Goal: Transaction & Acquisition: Book appointment/travel/reservation

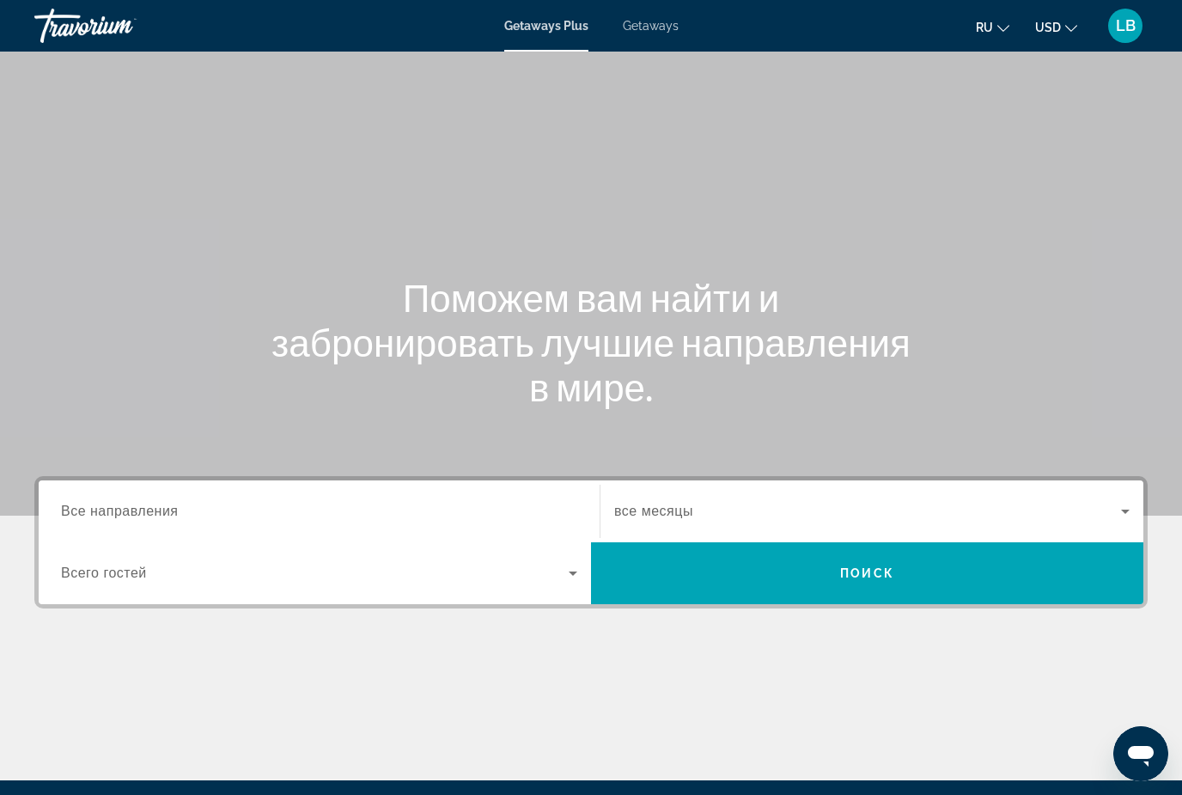
click at [284, 514] on input "Destination Все направления" at bounding box center [319, 512] width 516 height 21
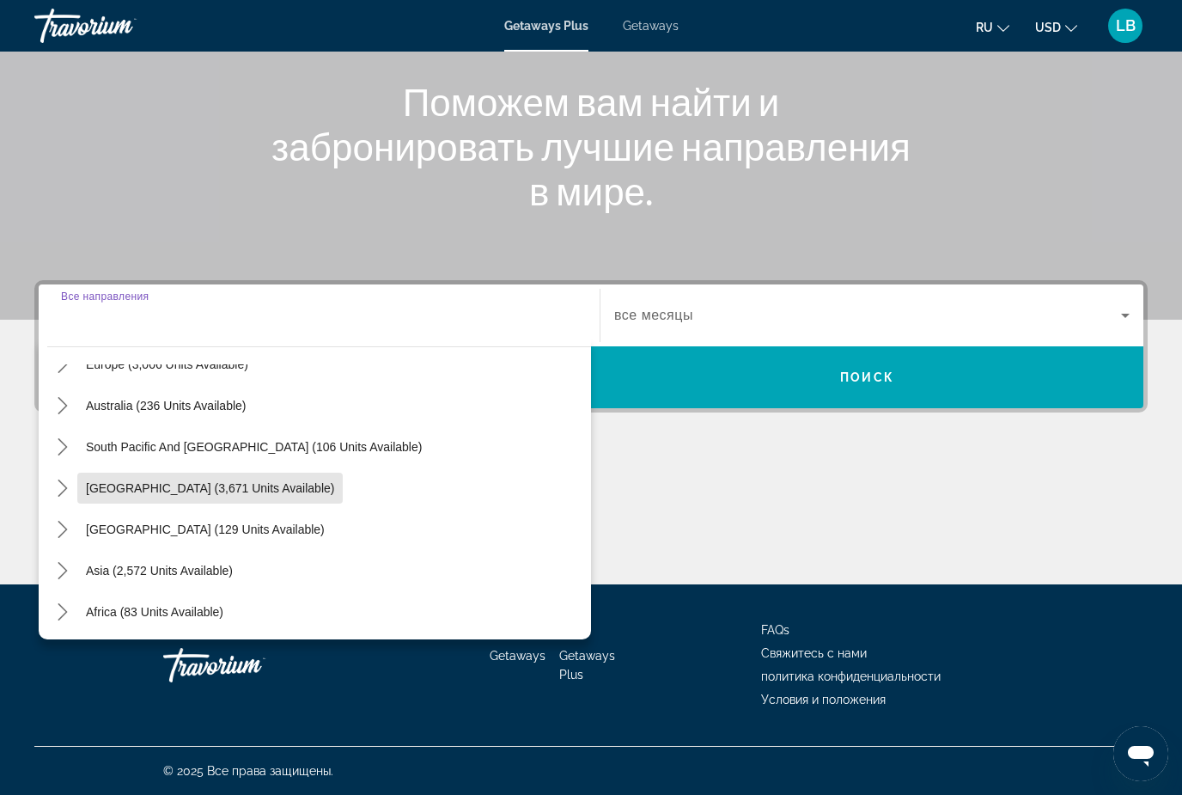
scroll to position [237, 0]
click at [197, 573] on span "Asia (2,572 units available)" at bounding box center [159, 569] width 147 height 14
type input "**********"
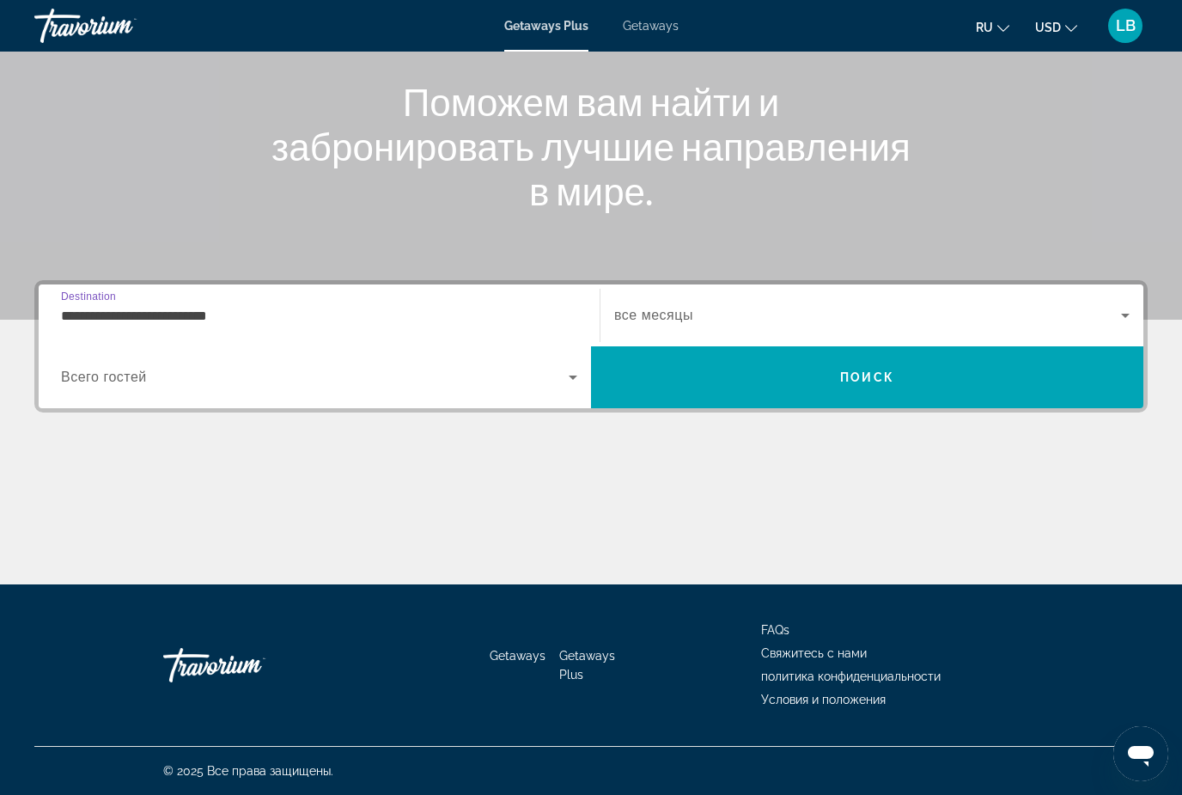
click at [319, 309] on input "**********" at bounding box center [319, 316] width 516 height 21
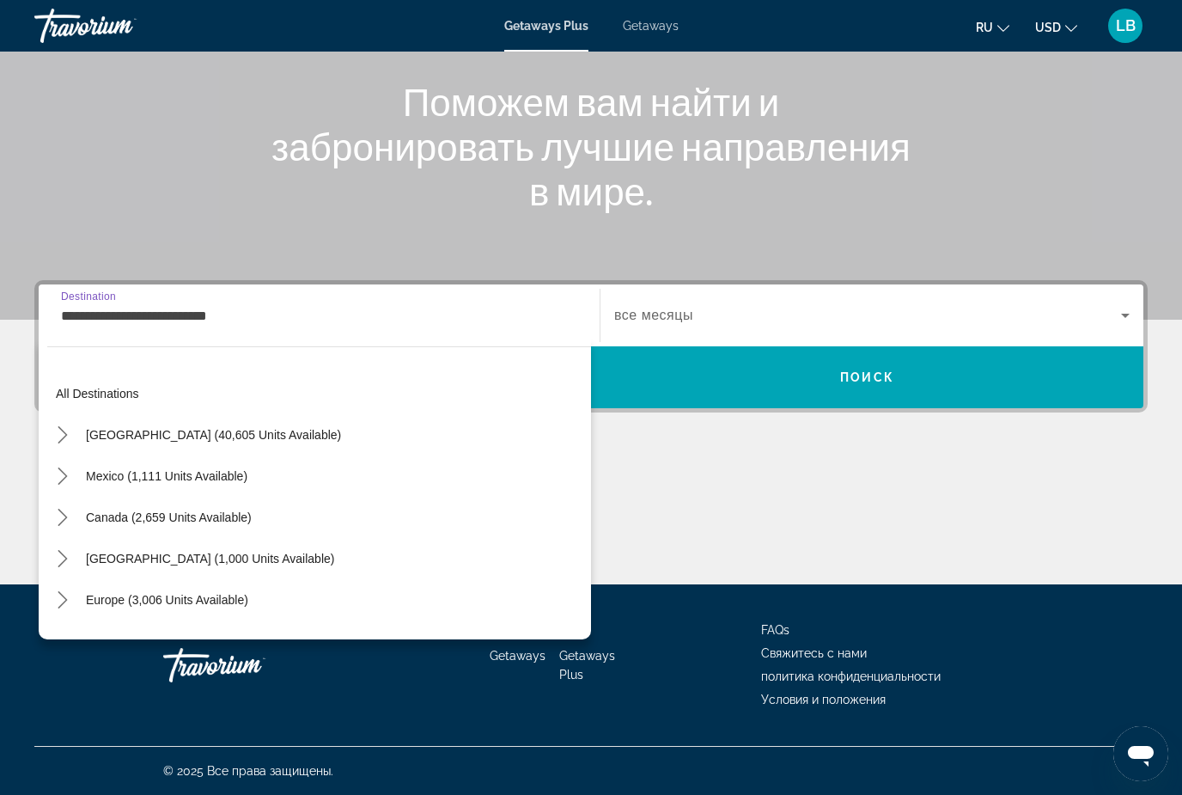
scroll to position [308, 0]
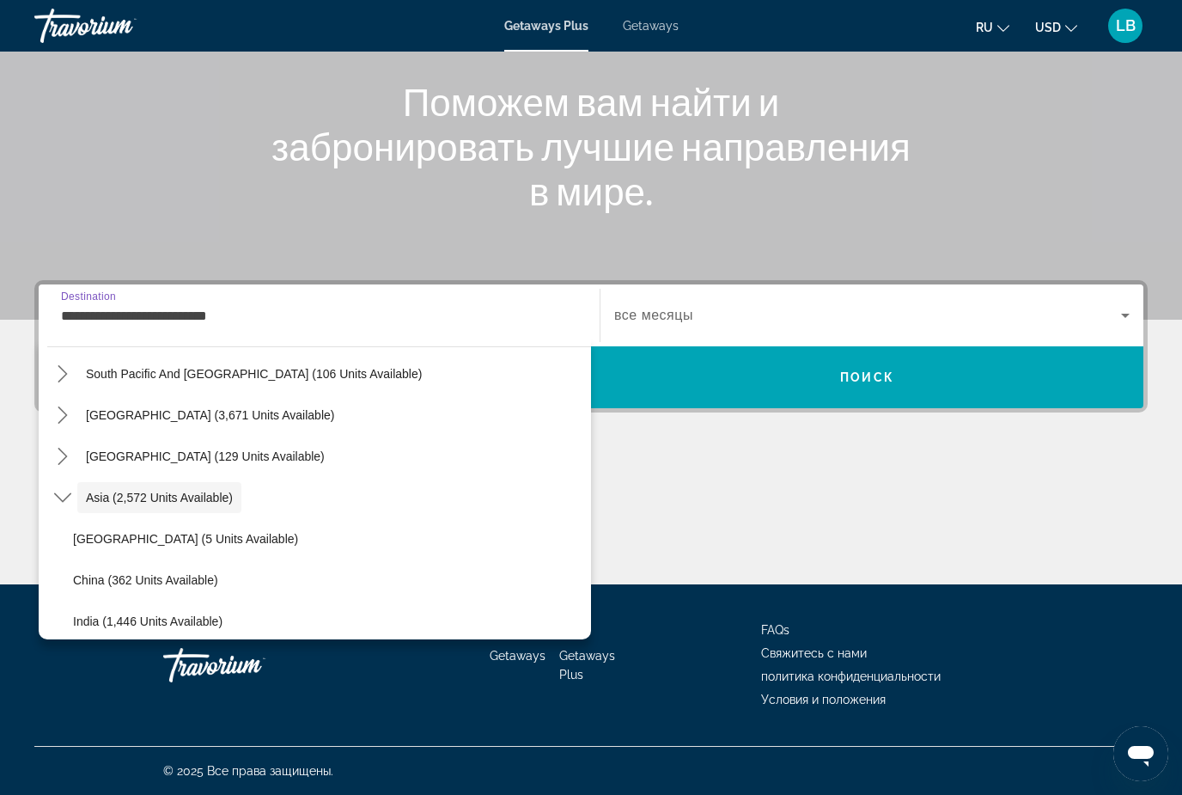
click at [474, 314] on input "**********" at bounding box center [319, 316] width 516 height 21
click at [660, 431] on div "**********" at bounding box center [591, 432] width 1182 height 304
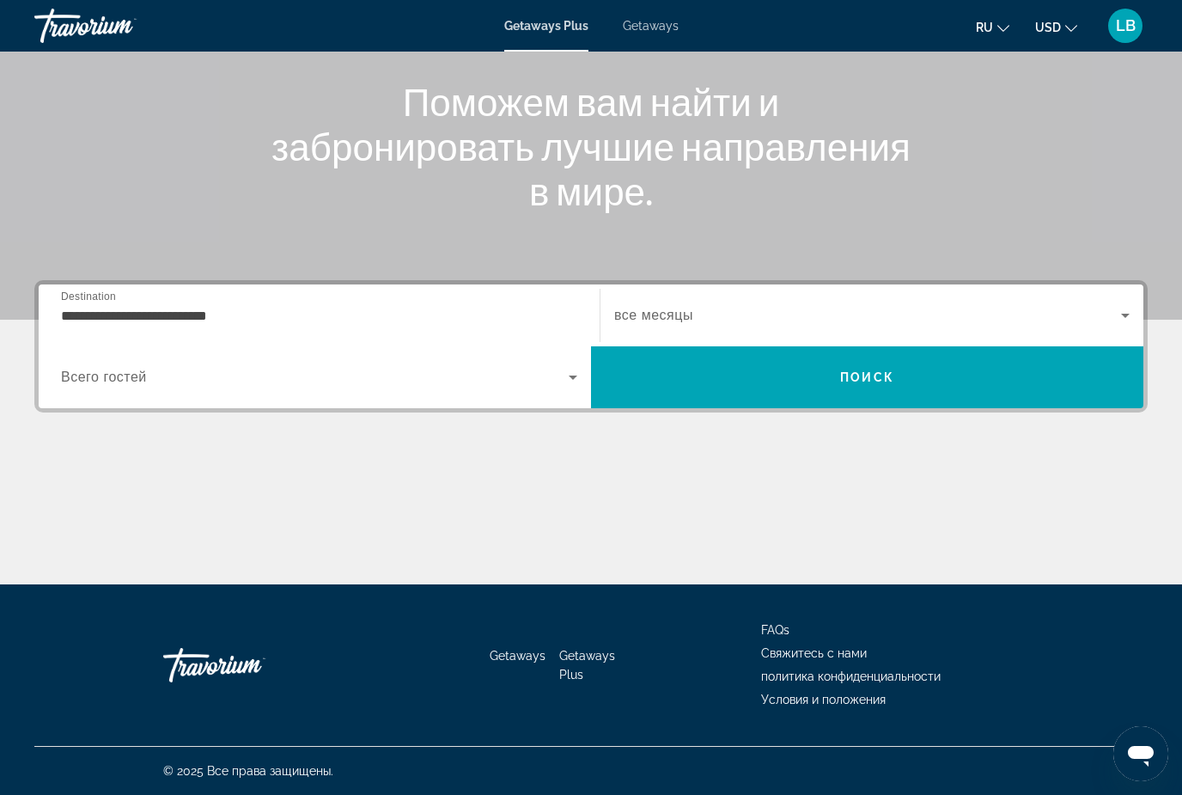
click at [427, 396] on div "Search widget" at bounding box center [319, 377] width 516 height 48
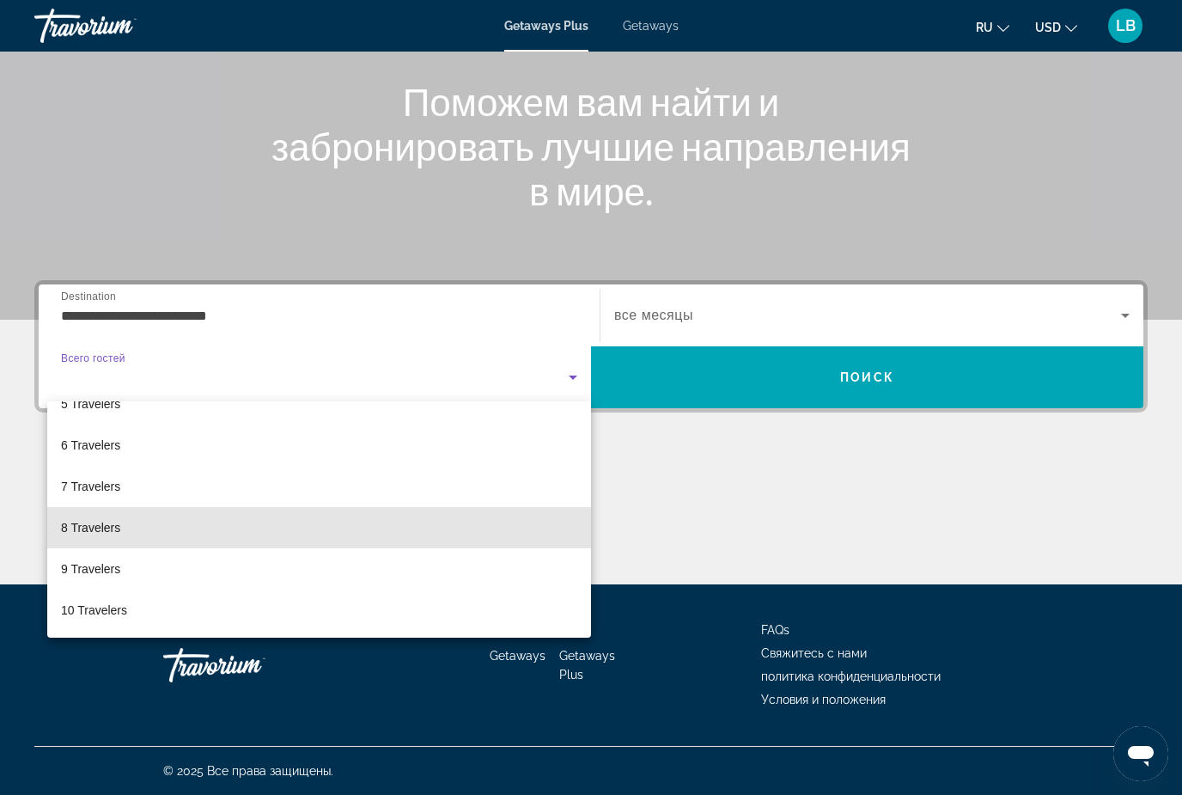
scroll to position [190, 0]
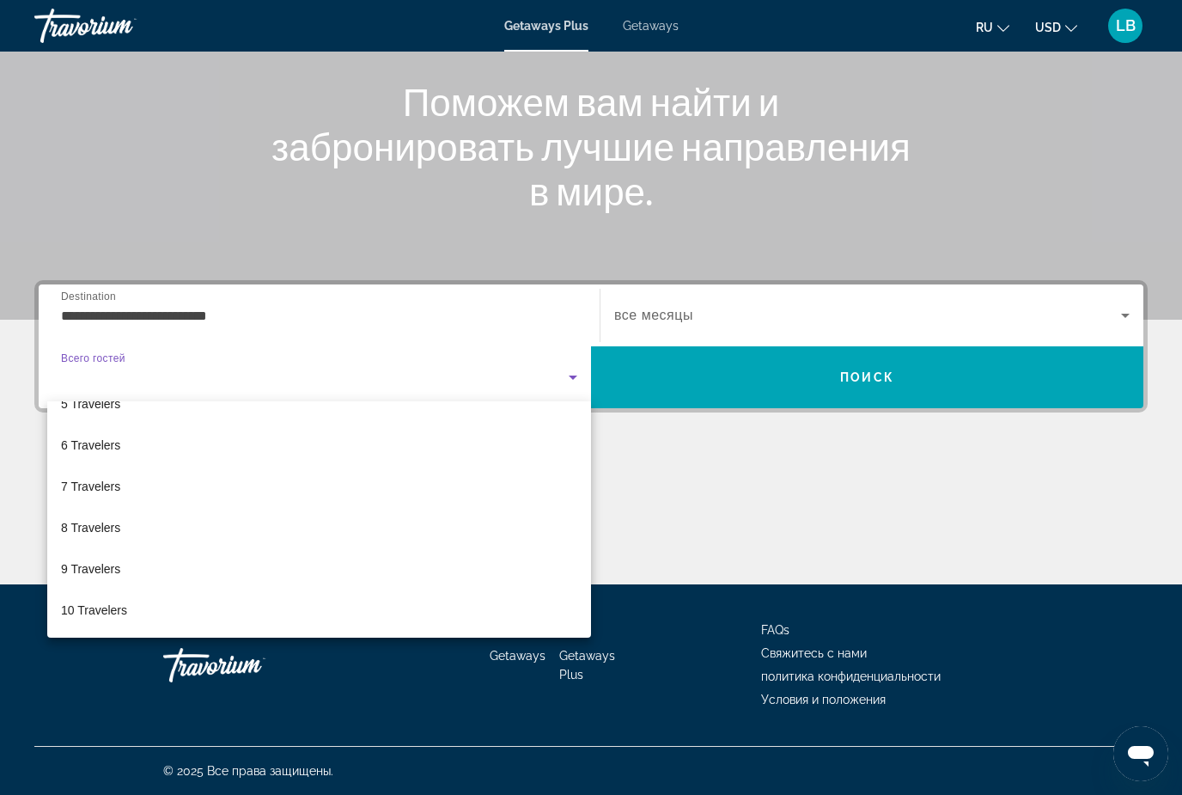
click at [876, 369] on div at bounding box center [591, 397] width 1182 height 795
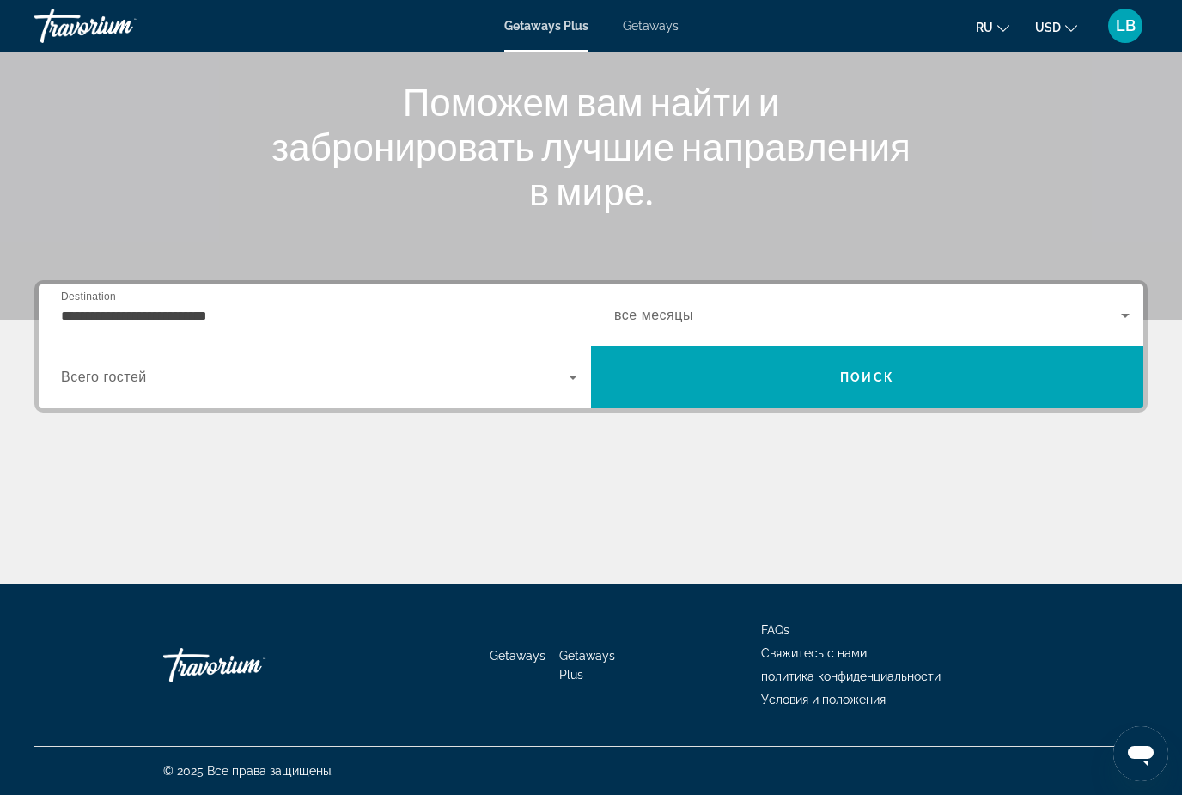
click at [542, 384] on span "Search widget" at bounding box center [315, 377] width 508 height 21
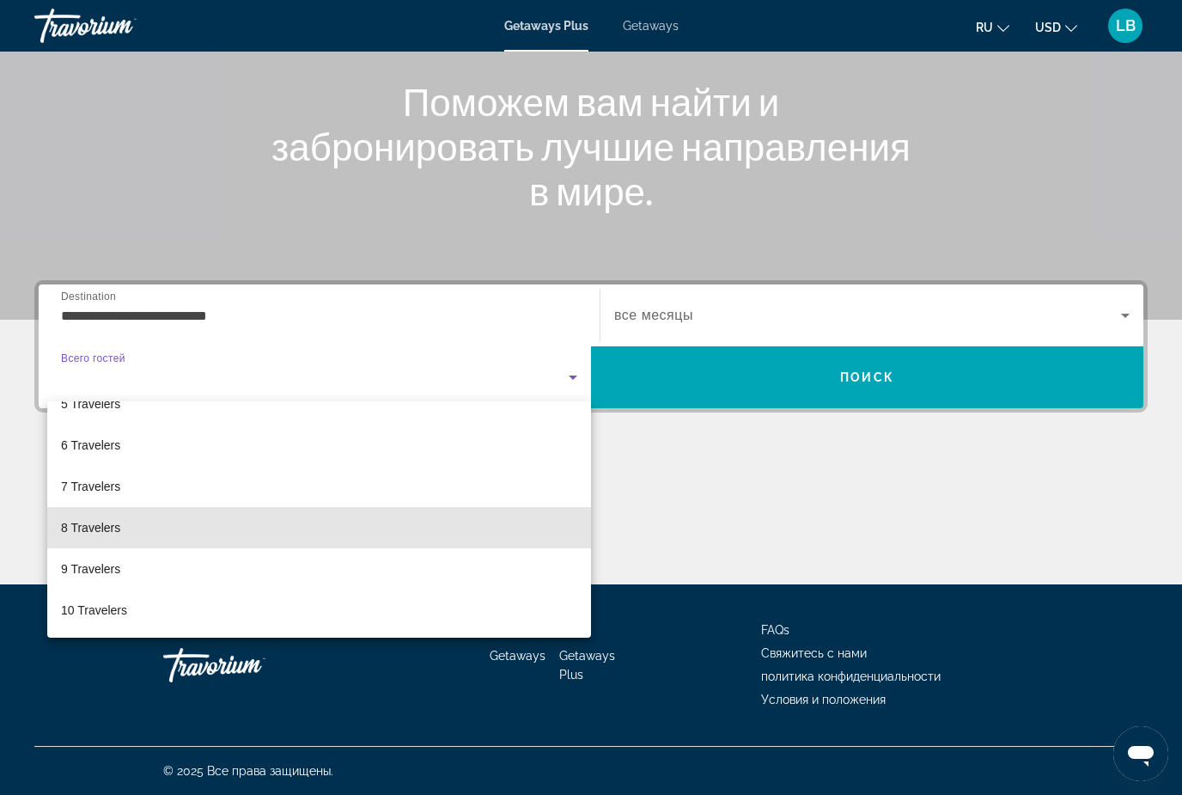
click at [115, 529] on span "8 Travelers" at bounding box center [90, 527] width 59 height 21
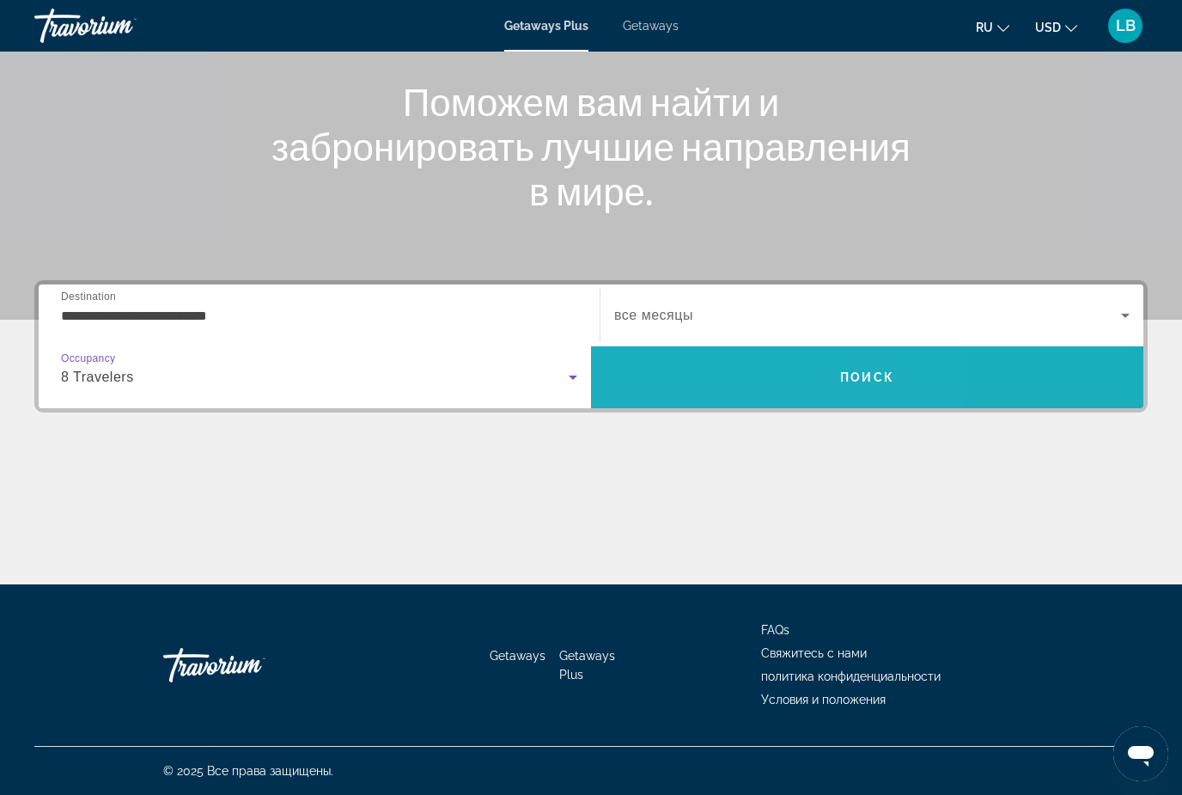
click at [728, 387] on span "Search" at bounding box center [867, 377] width 552 height 41
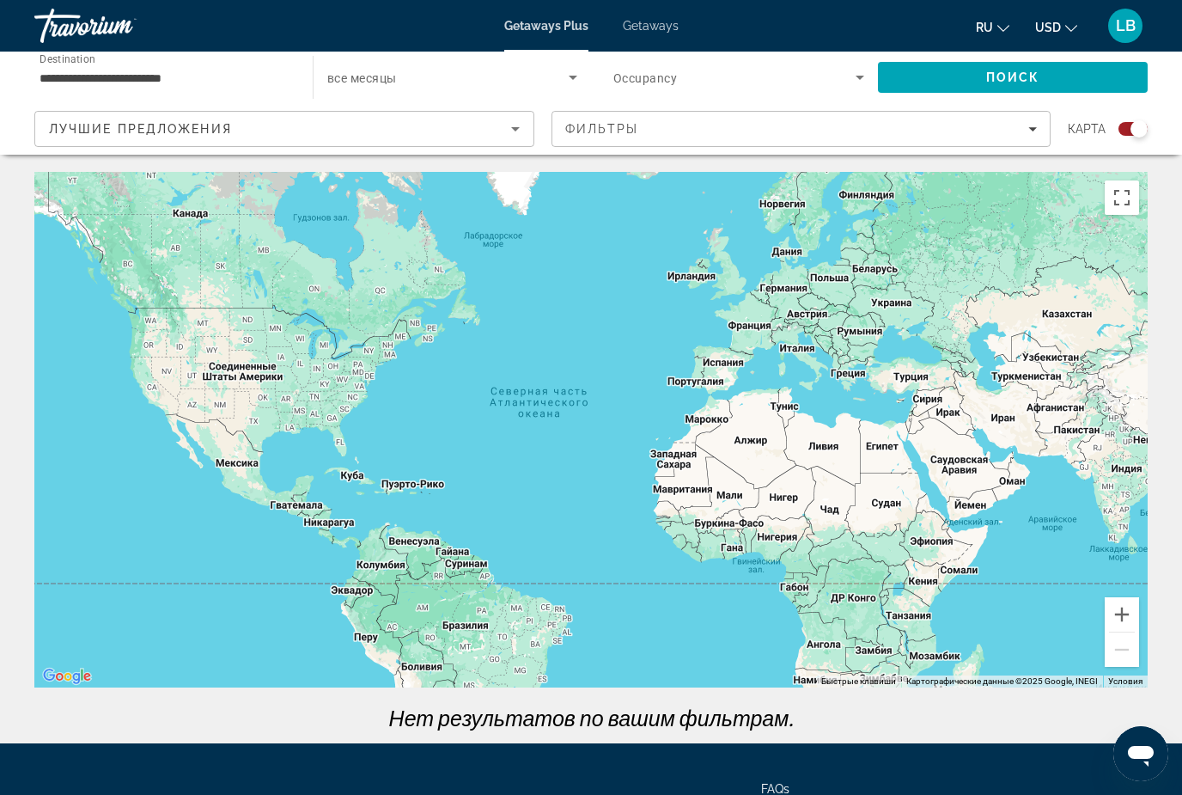
click at [442, 78] on span "Search widget" at bounding box center [447, 77] width 241 height 21
click at [496, 79] on div at bounding box center [591, 397] width 1182 height 795
click at [841, 75] on span "Search widget" at bounding box center [734, 77] width 242 height 21
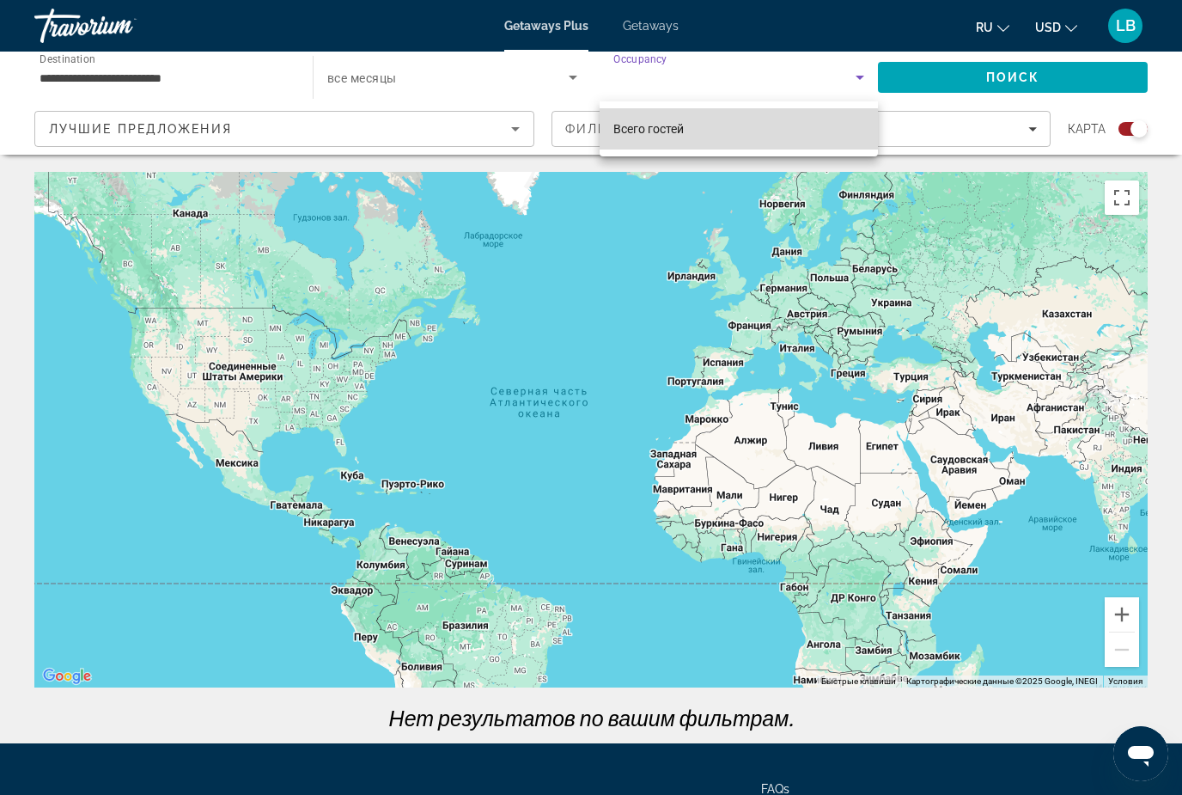
click at [735, 131] on mat-option "Всего гостей" at bounding box center [739, 128] width 278 height 41
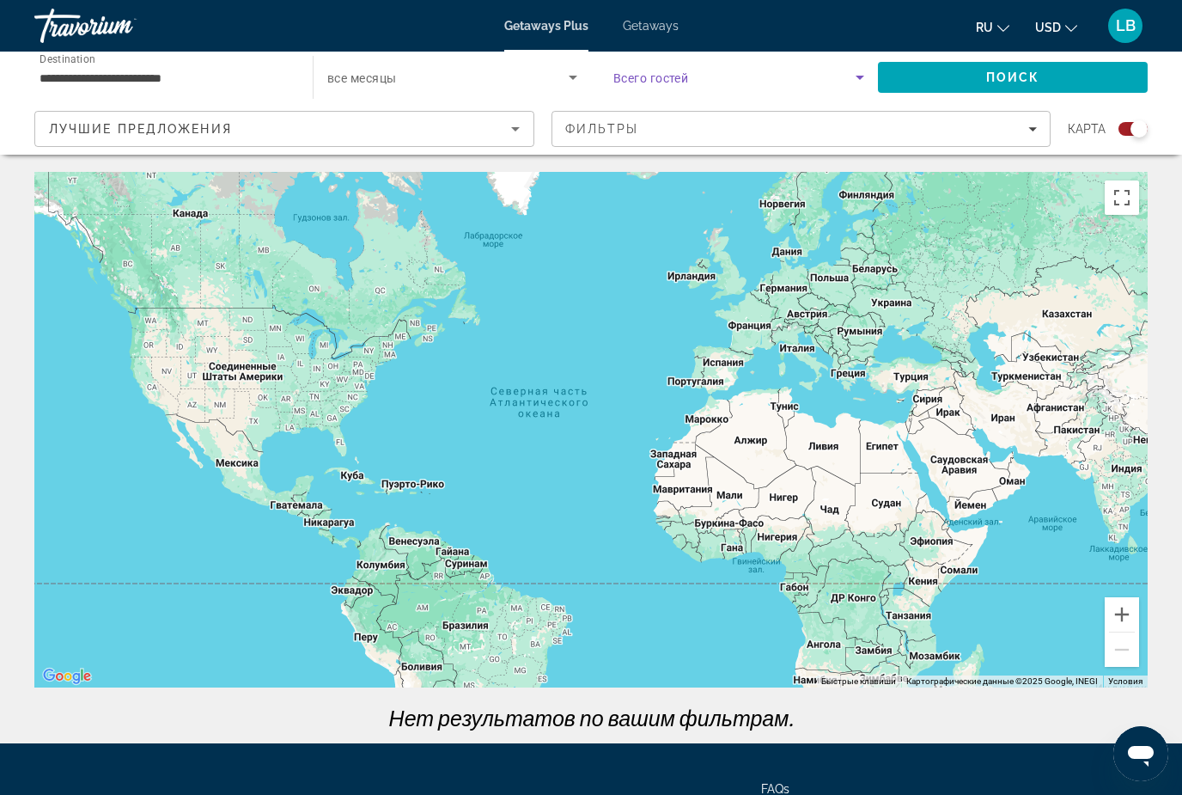
click at [959, 72] on span "Search" at bounding box center [1013, 77] width 270 height 41
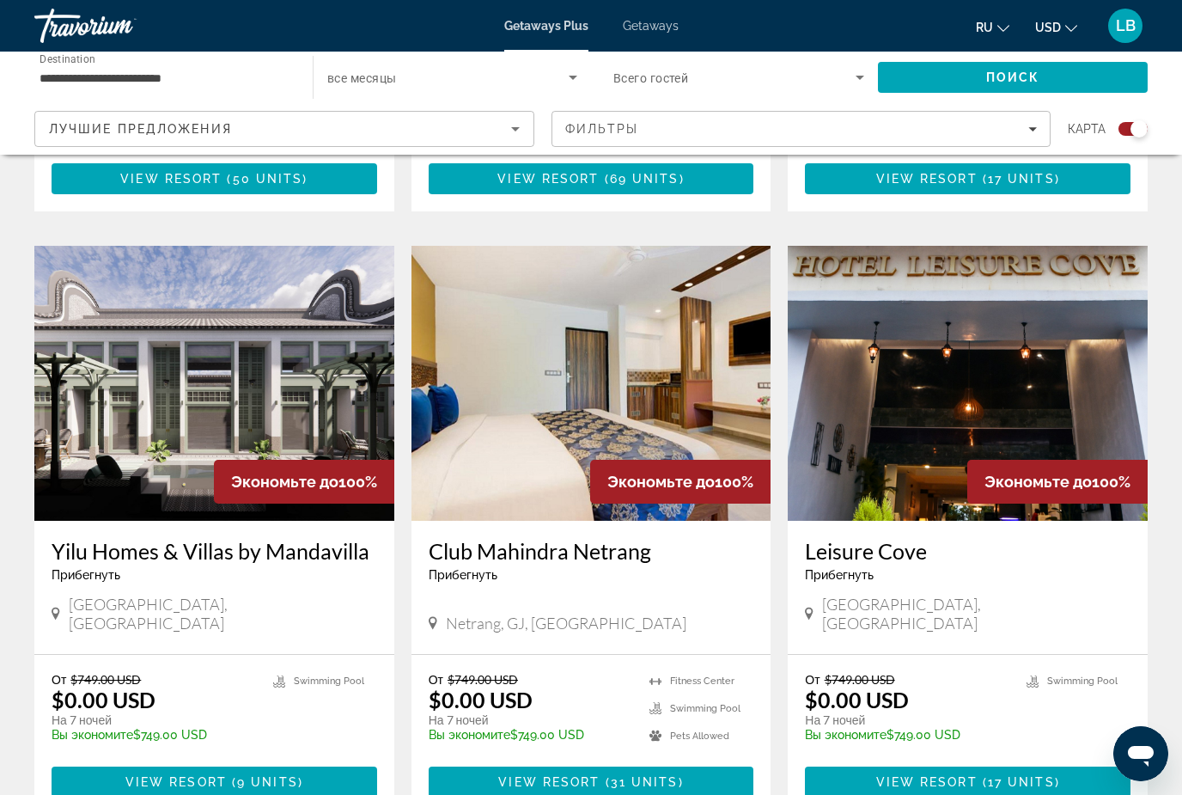
scroll to position [2443, 0]
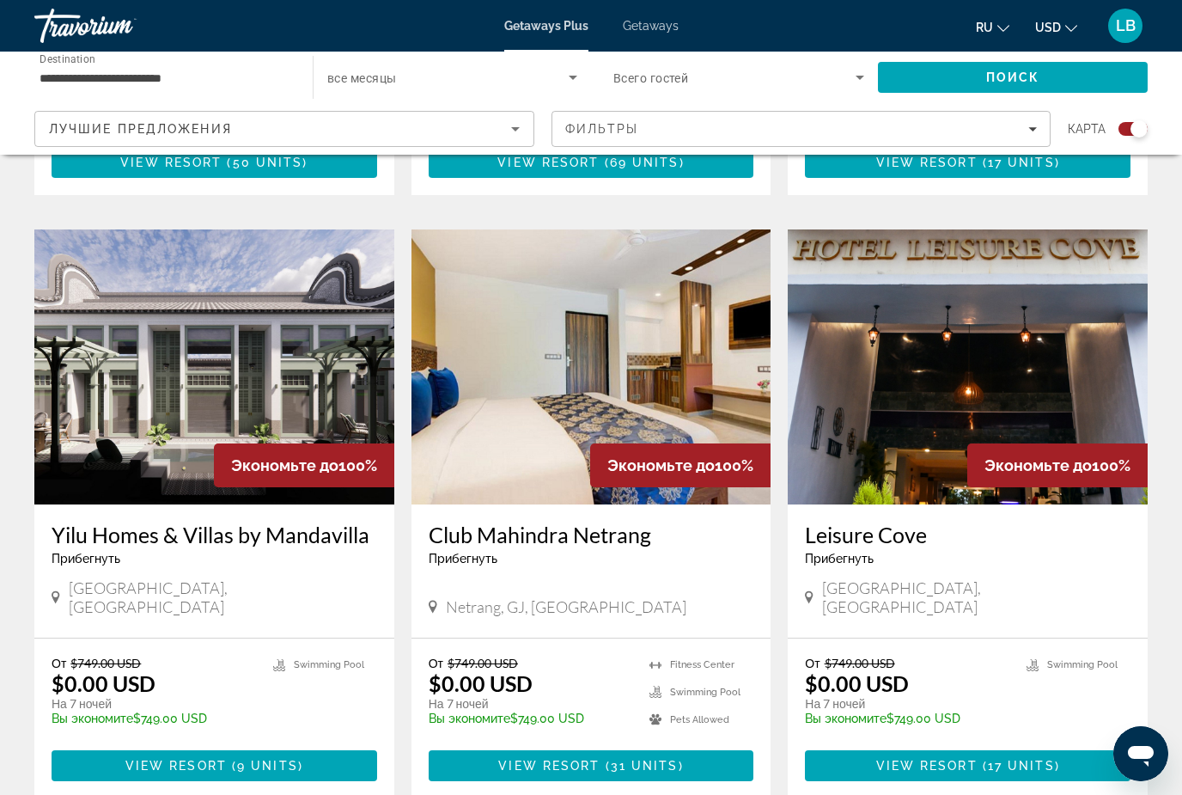
click at [132, 359] on img "Main content" at bounding box center [214, 366] width 360 height 275
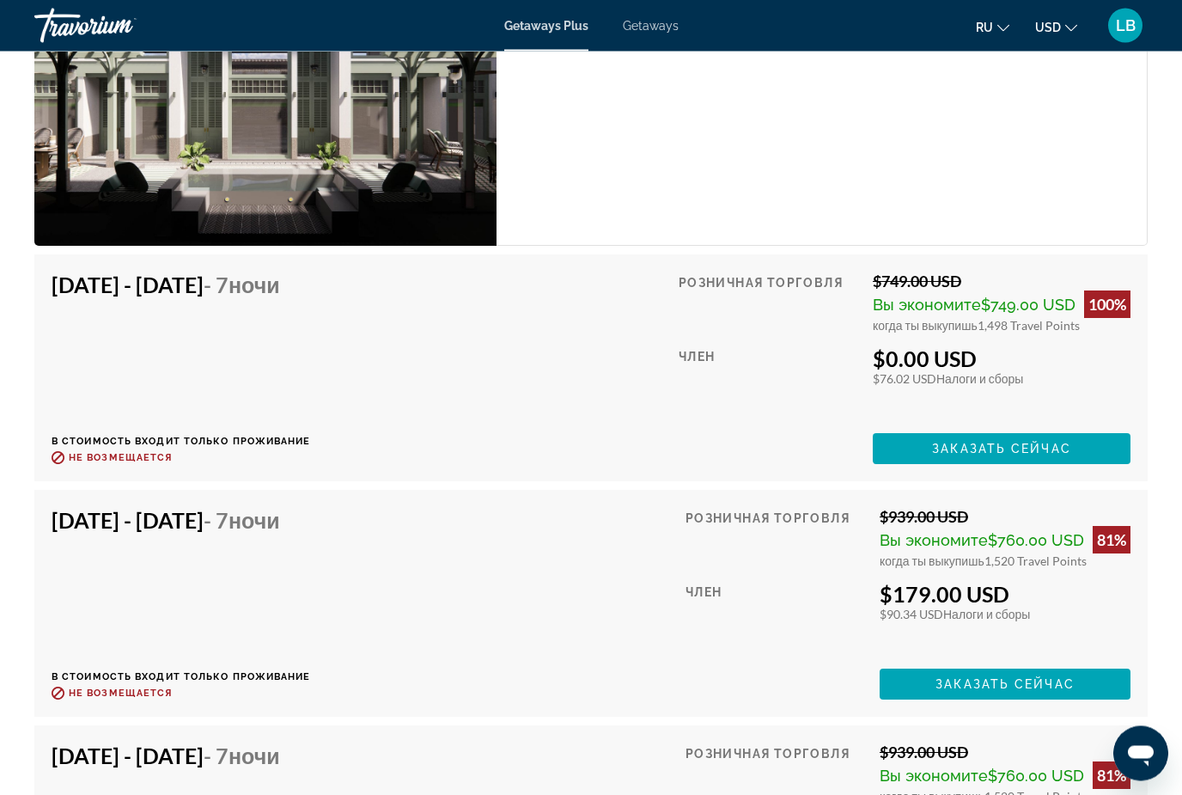
scroll to position [3170, 0]
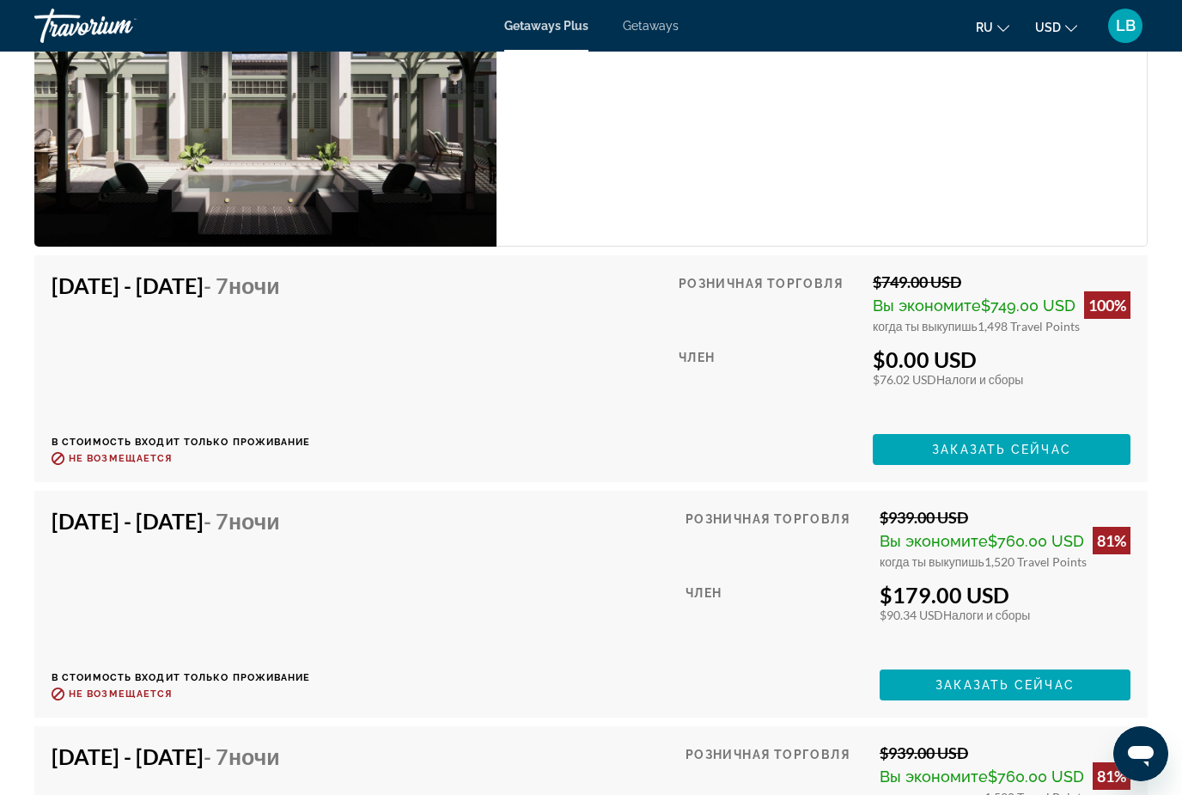
click at [986, 442] on span "Заказать сейчас" at bounding box center [1001, 449] width 139 height 14
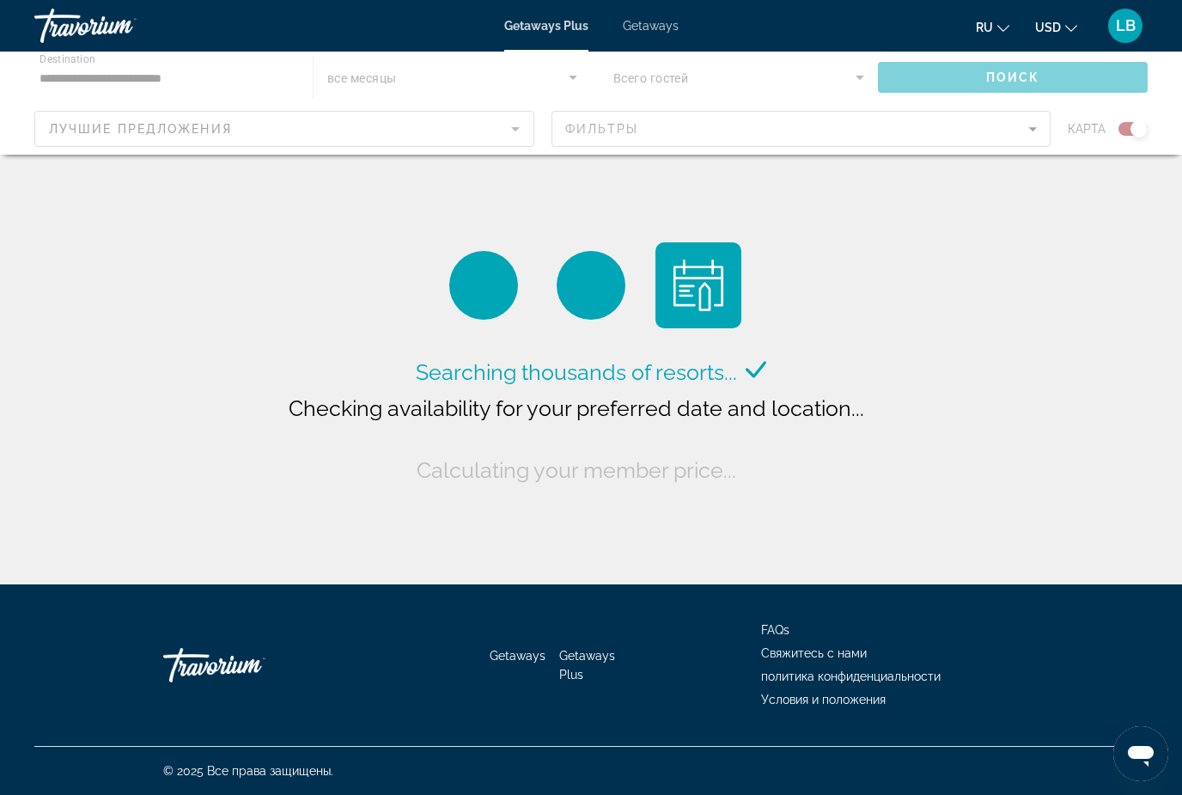
click at [91, 156] on div "Searching thousands of resorts... Checking availability for your preferred date…" at bounding box center [591, 296] width 1182 height 593
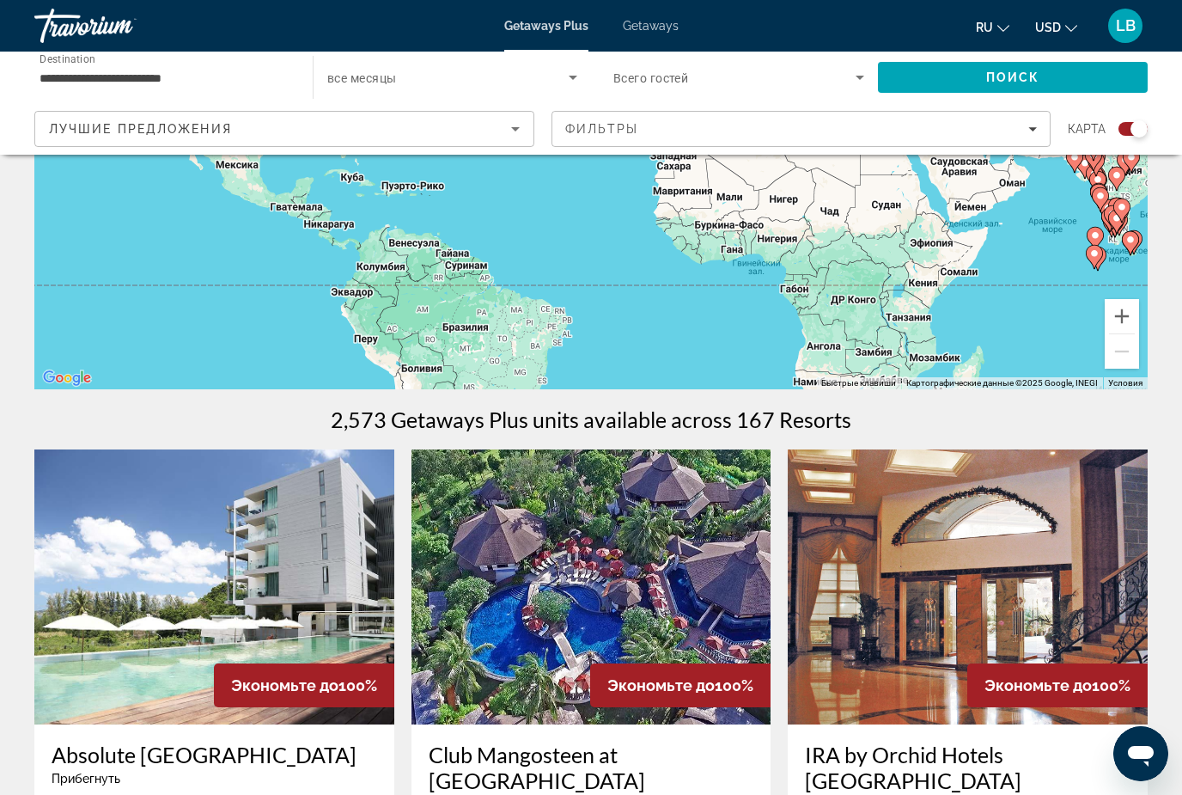
scroll to position [296, 0]
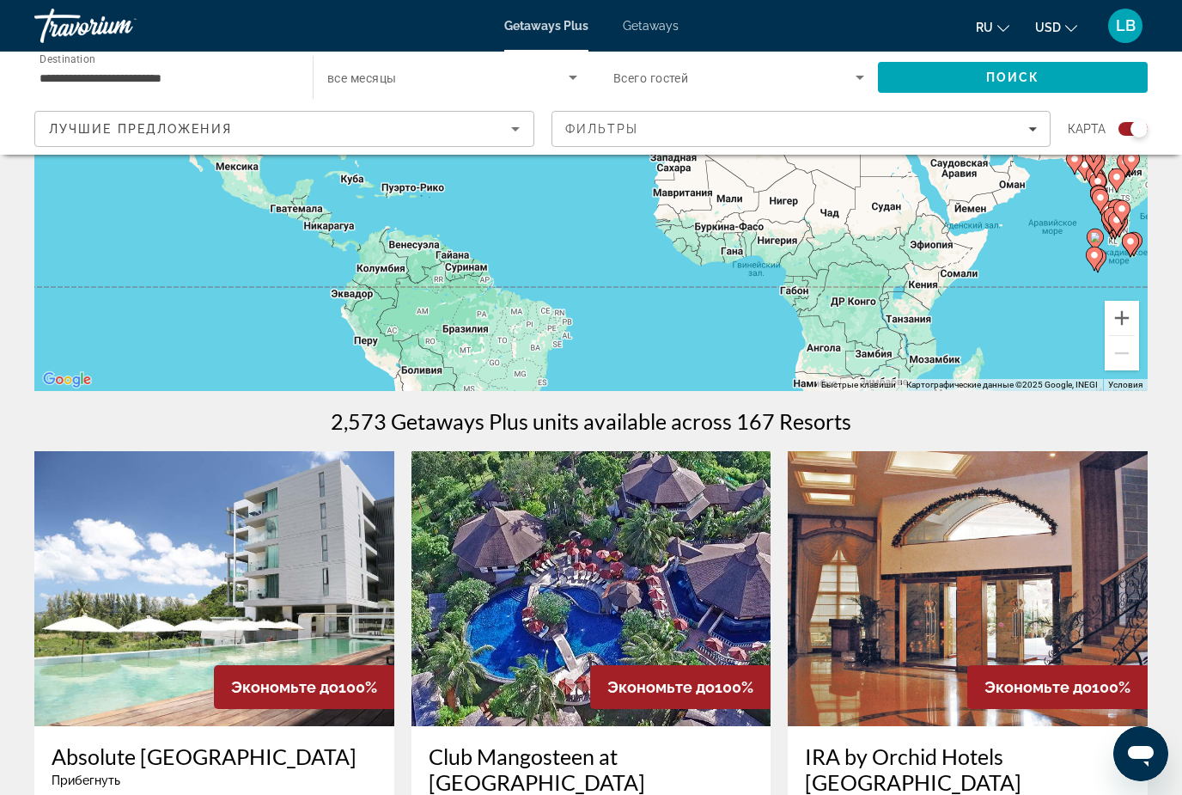
click at [918, 132] on div "Фильтры" at bounding box center [801, 129] width 473 height 14
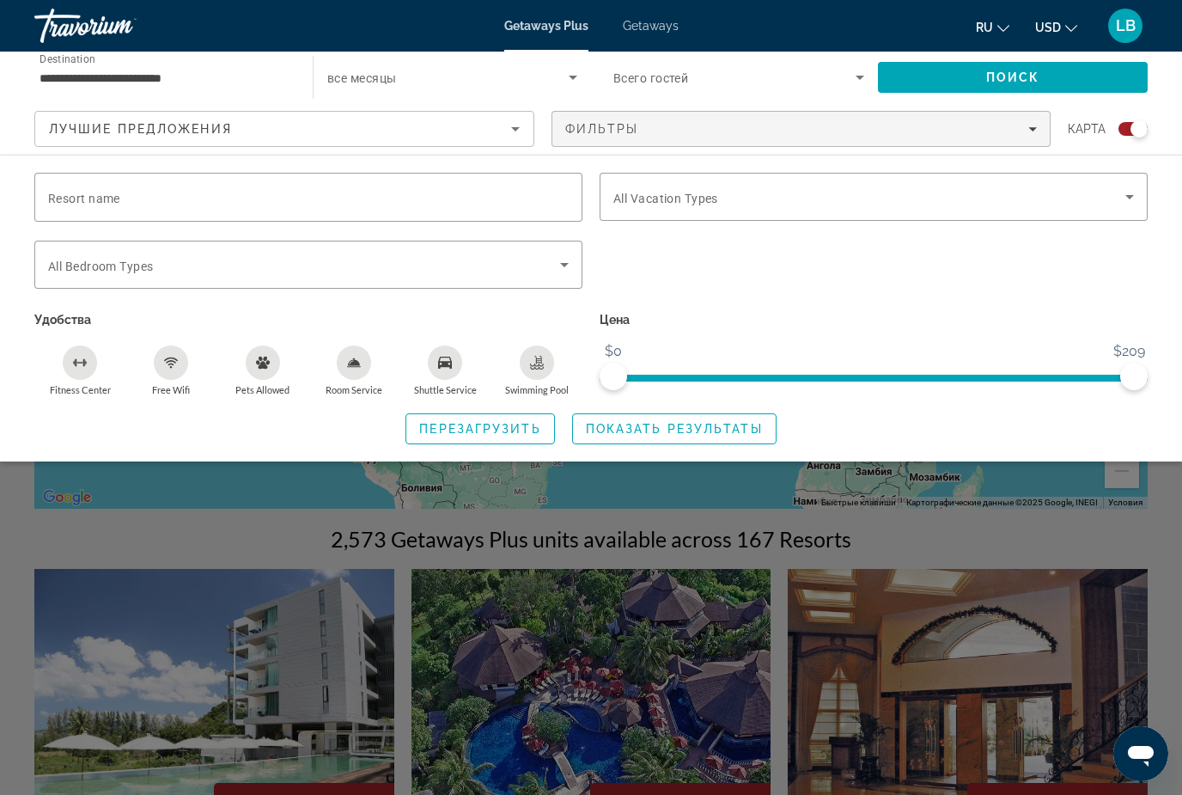
scroll to position [174, 0]
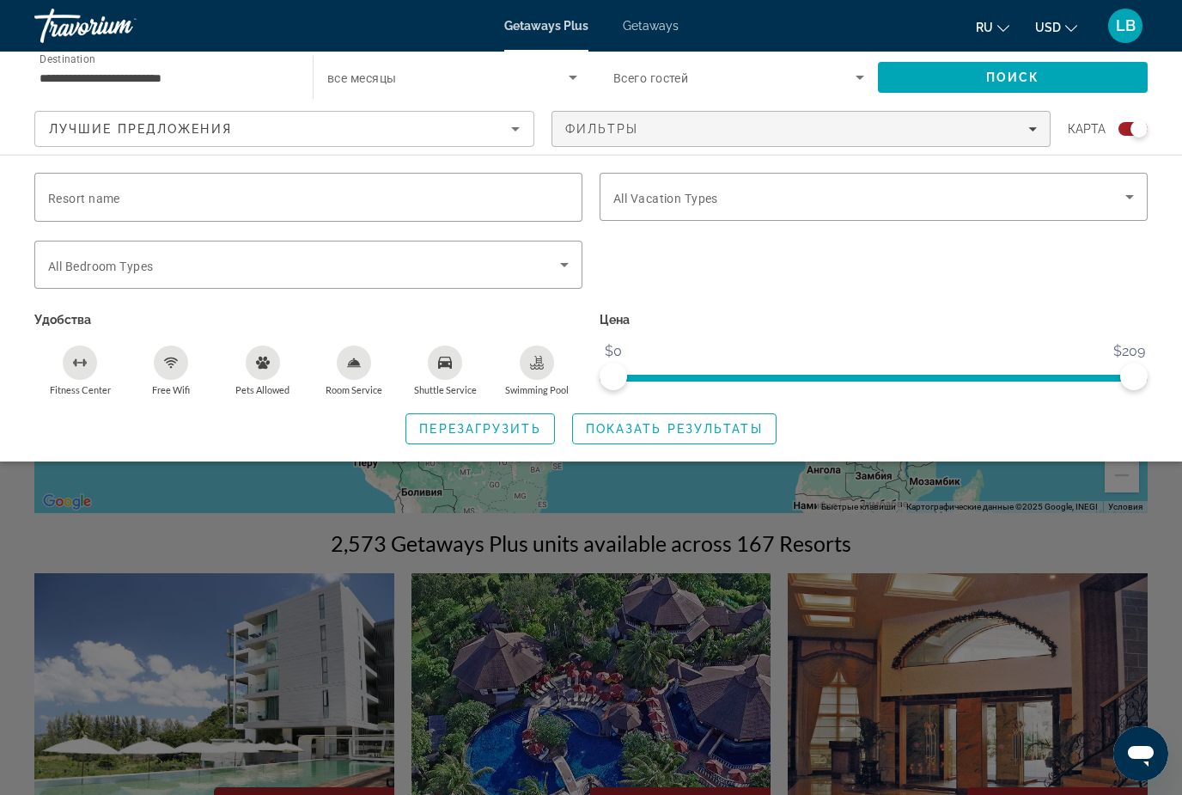
click at [535, 190] on input "Resort name" at bounding box center [308, 197] width 521 height 21
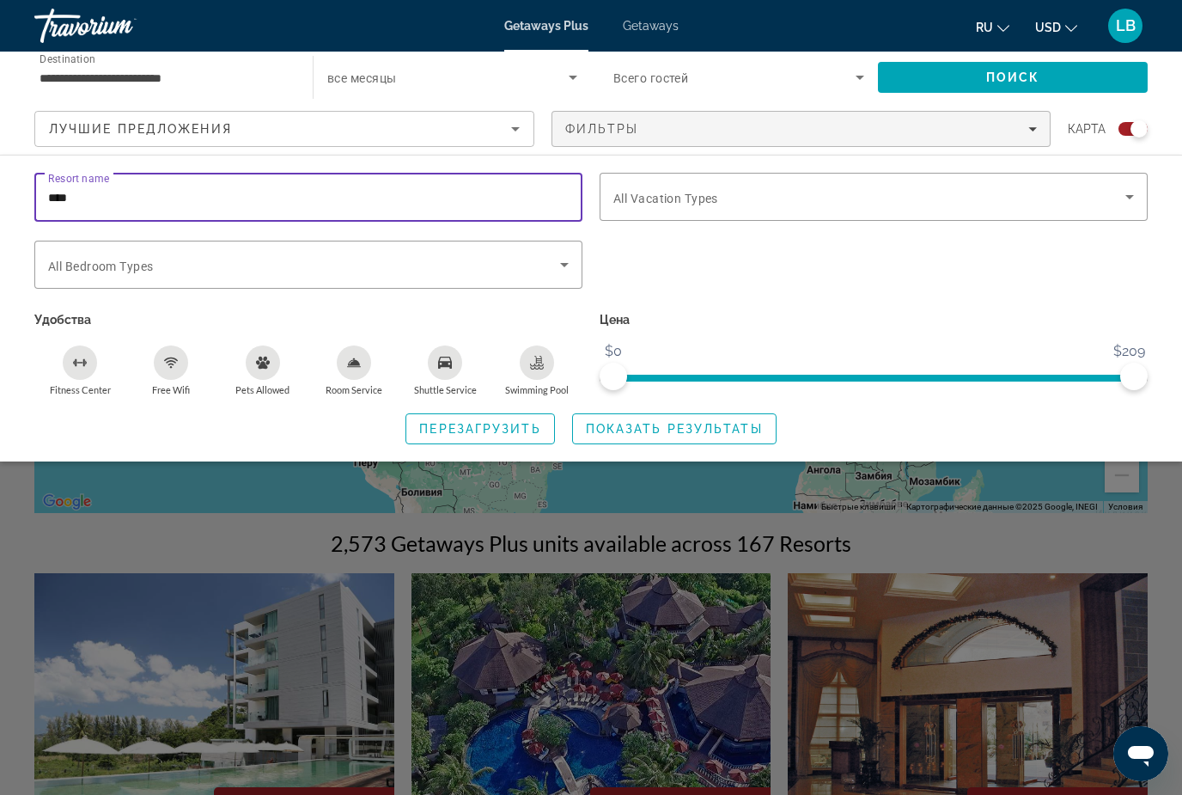
type input "****"
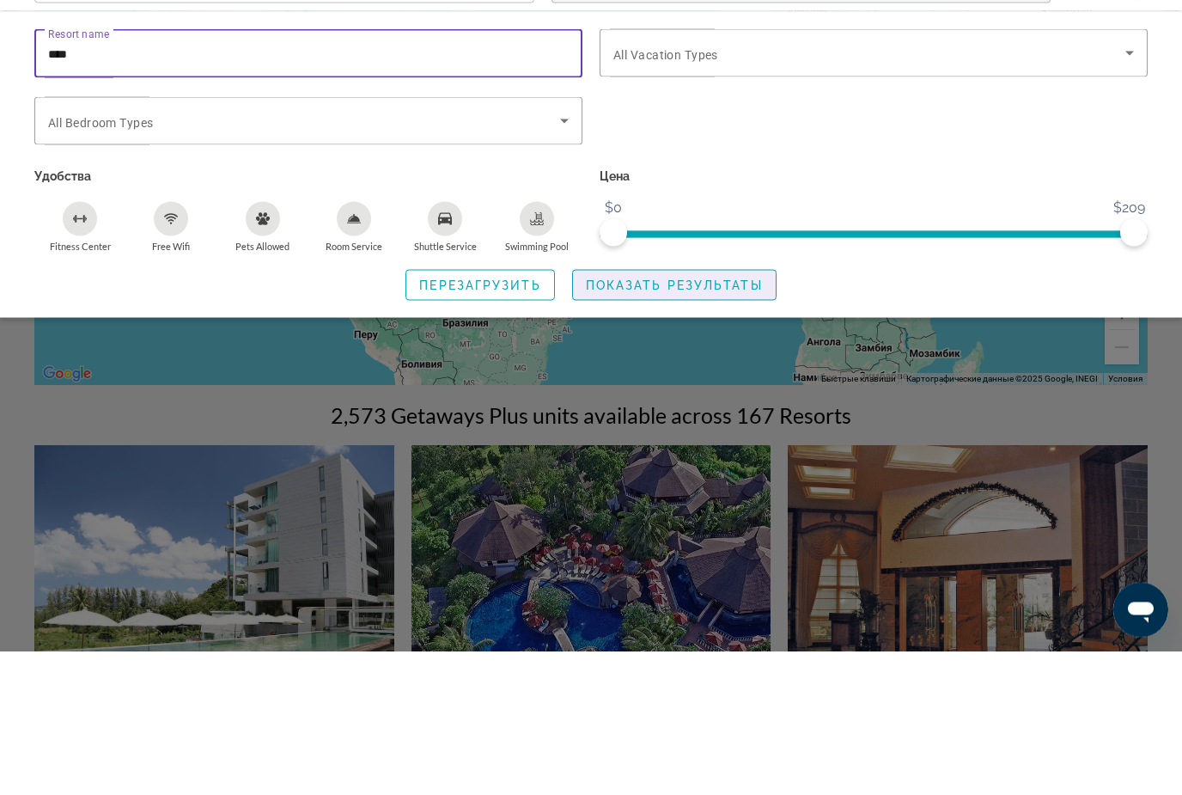
click at [686, 422] on span "Показать результаты" at bounding box center [674, 429] width 177 height 14
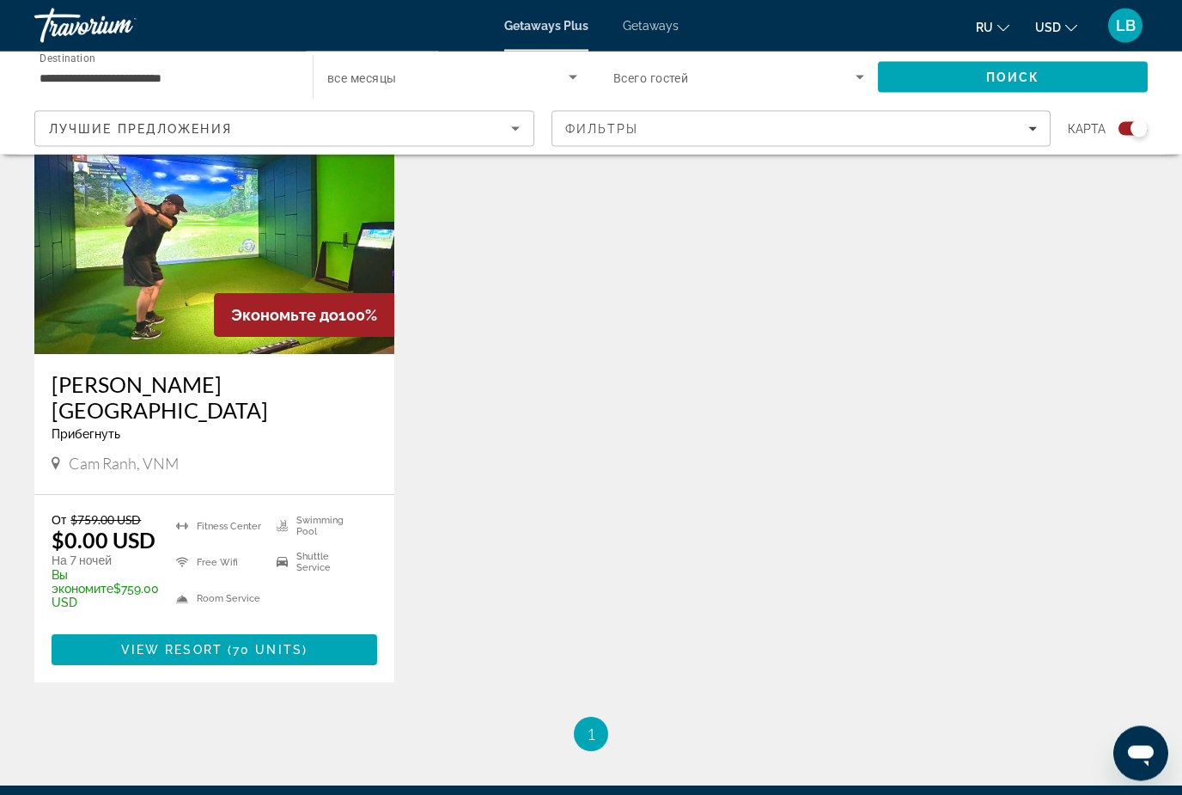
scroll to position [678, 0]
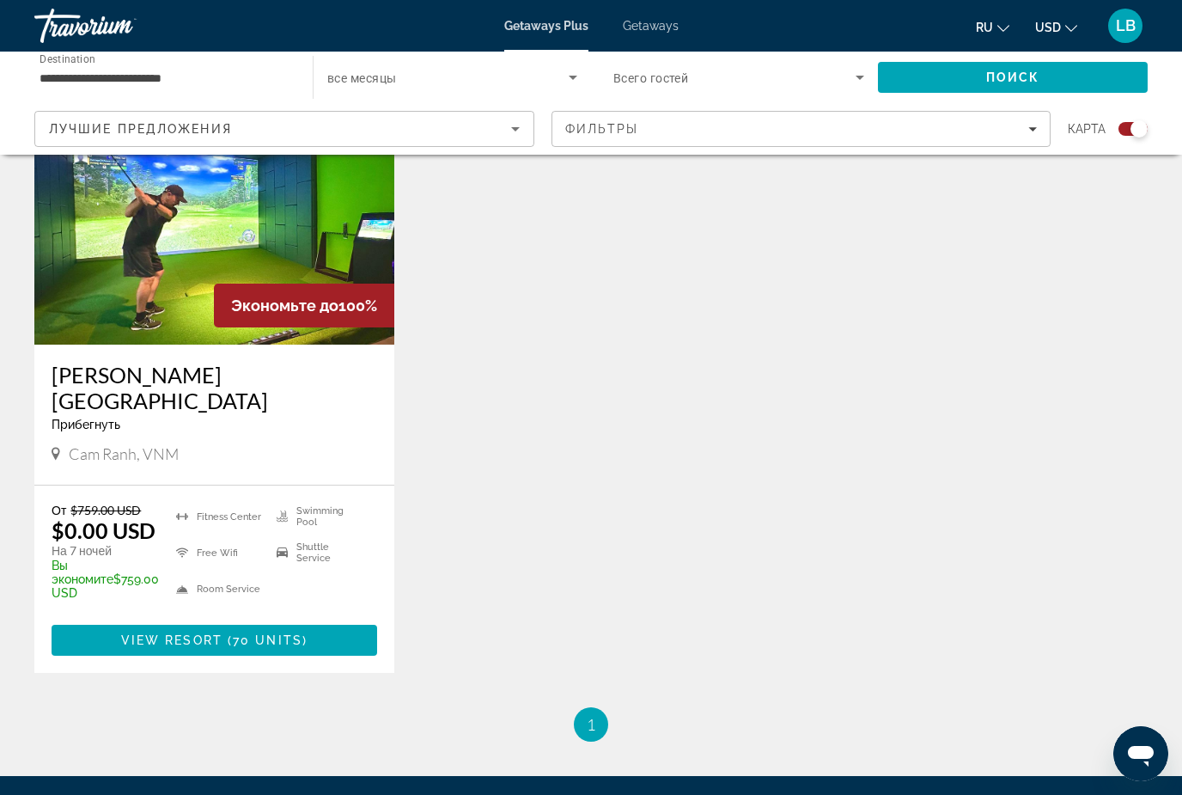
click at [198, 633] on span "View Resort" at bounding box center [171, 640] width 101 height 14
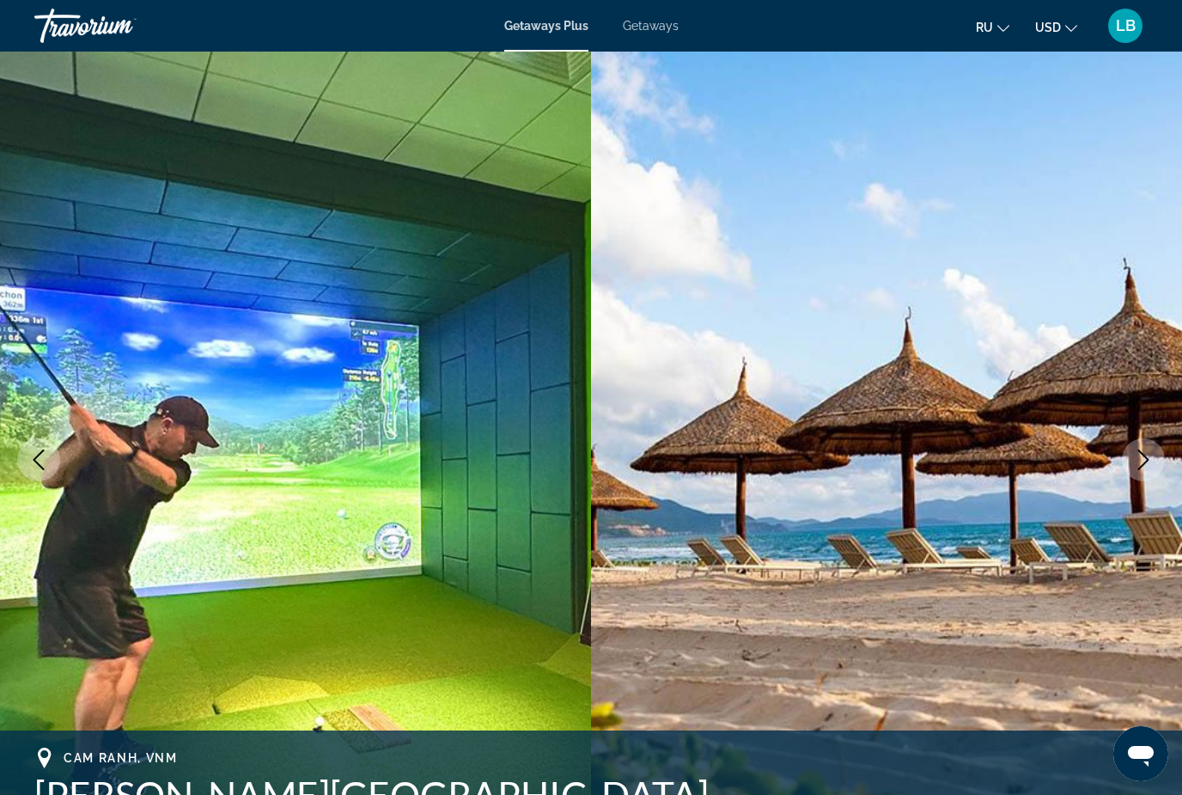
click at [1116, 446] on img "Main content" at bounding box center [886, 460] width 591 height 816
click at [1142, 459] on icon "Next image" at bounding box center [1143, 459] width 21 height 21
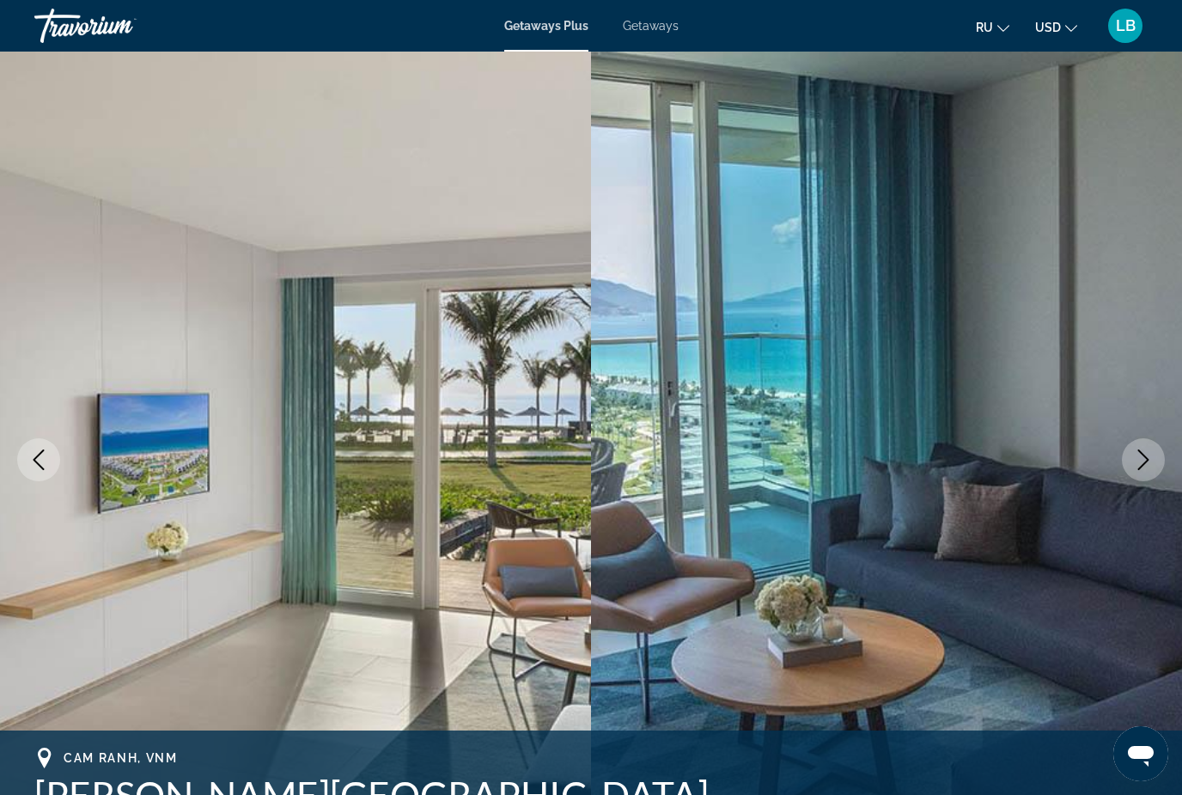
click at [1131, 451] on button "Next image" at bounding box center [1143, 459] width 43 height 43
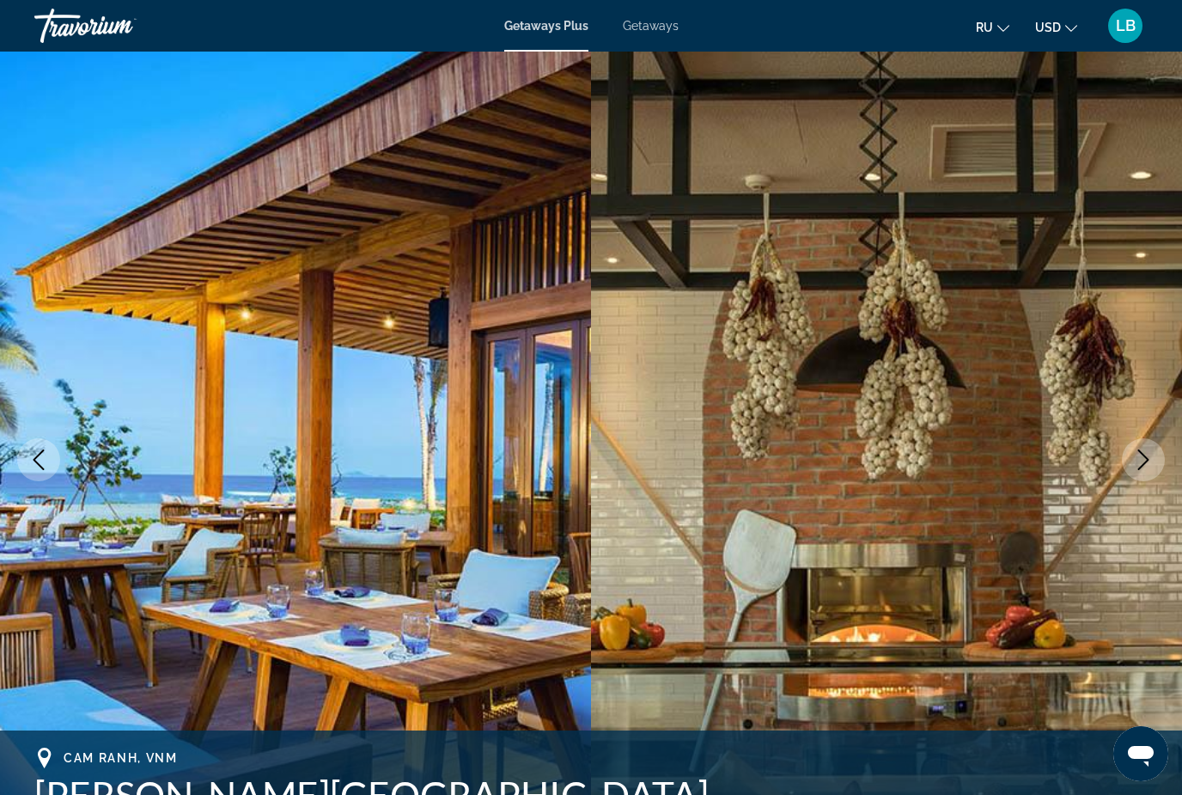
click at [1138, 453] on icon "Next image" at bounding box center [1143, 459] width 21 height 21
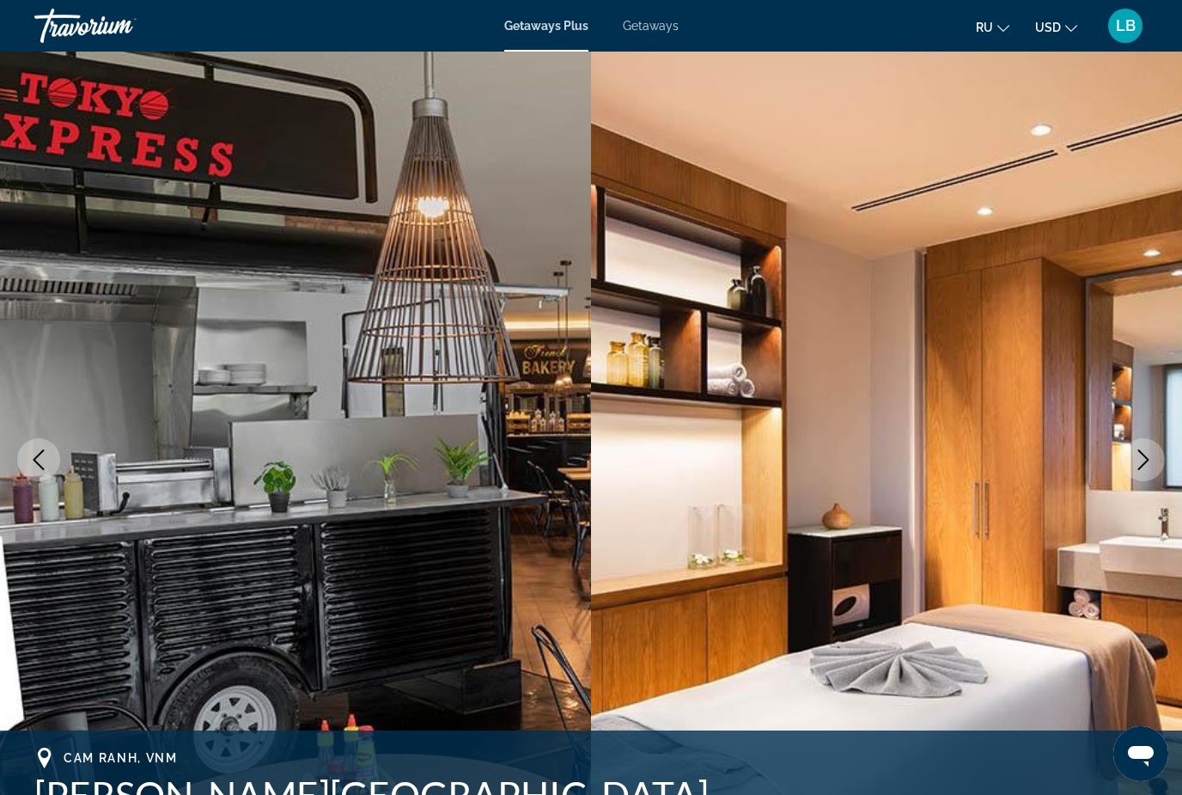
click at [1140, 455] on icon "Next image" at bounding box center [1143, 459] width 21 height 21
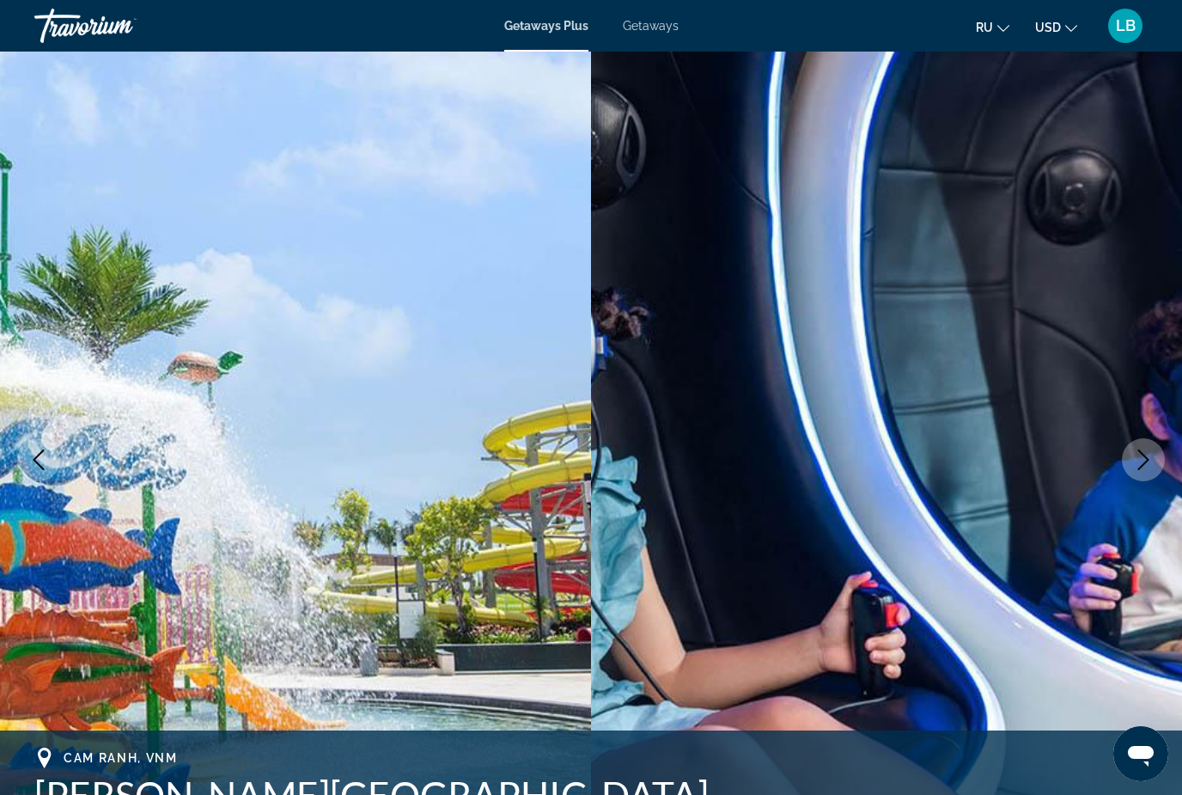
click at [1134, 455] on icon "Next image" at bounding box center [1143, 459] width 21 height 21
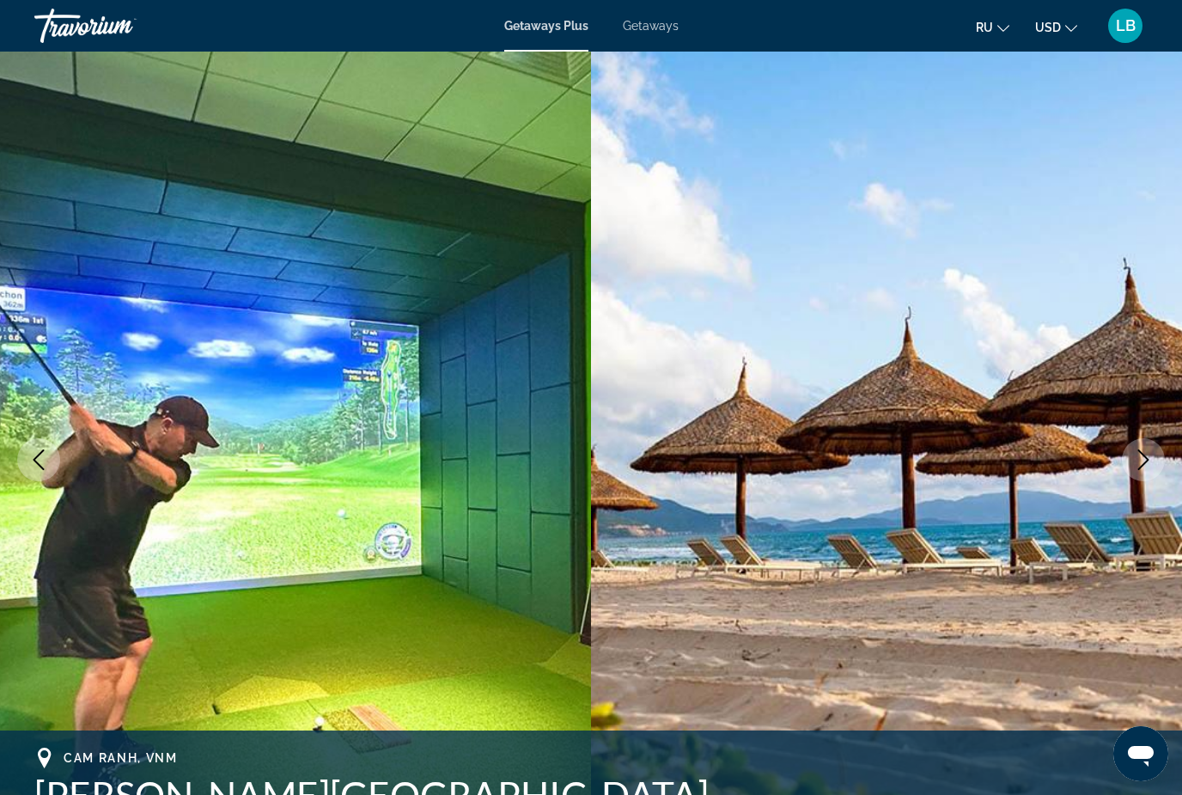
click at [1148, 459] on icon "Next image" at bounding box center [1143, 459] width 11 height 21
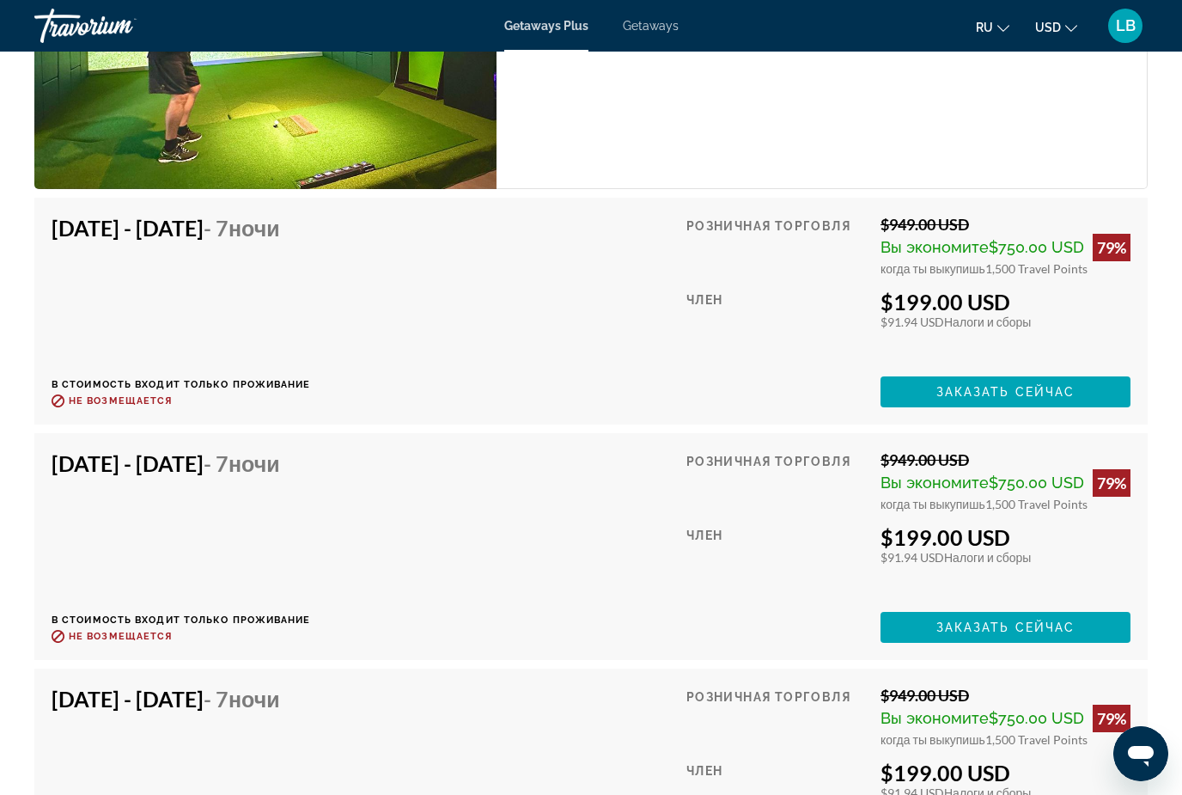
scroll to position [3536, 0]
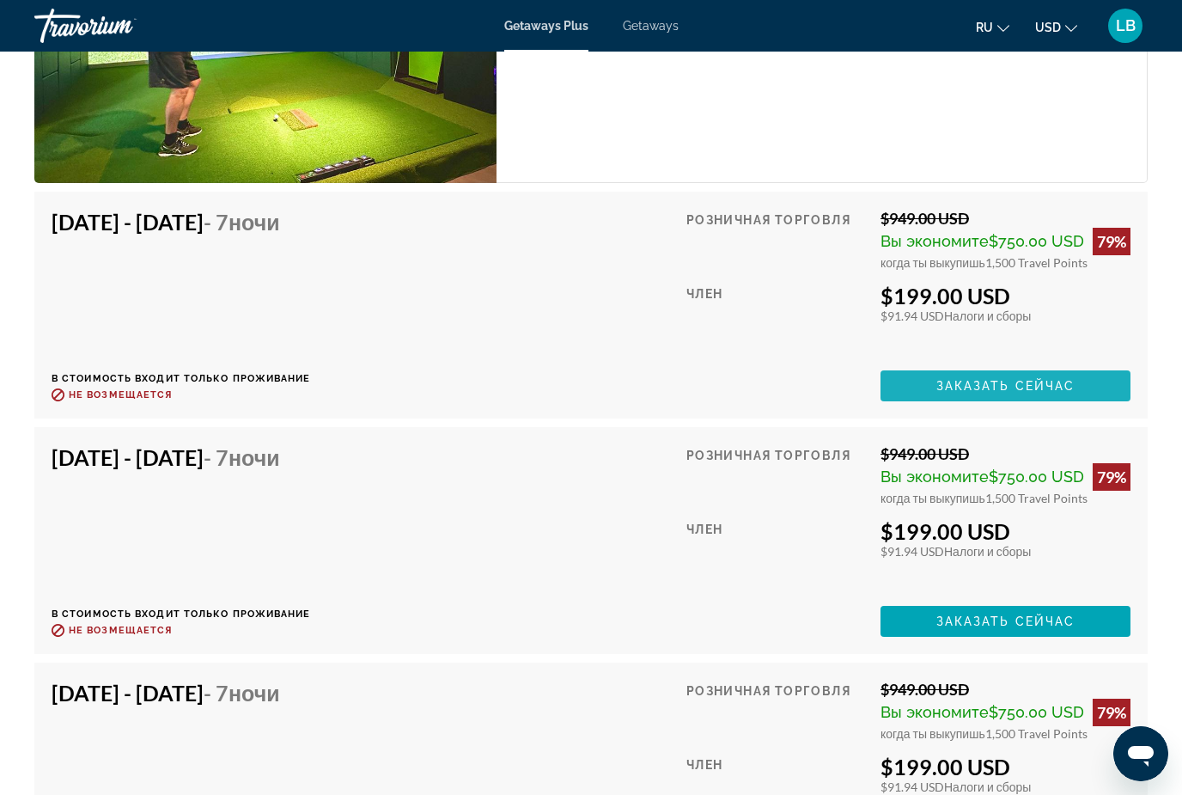
click at [1079, 365] on span "Main content" at bounding box center [1006, 385] width 250 height 41
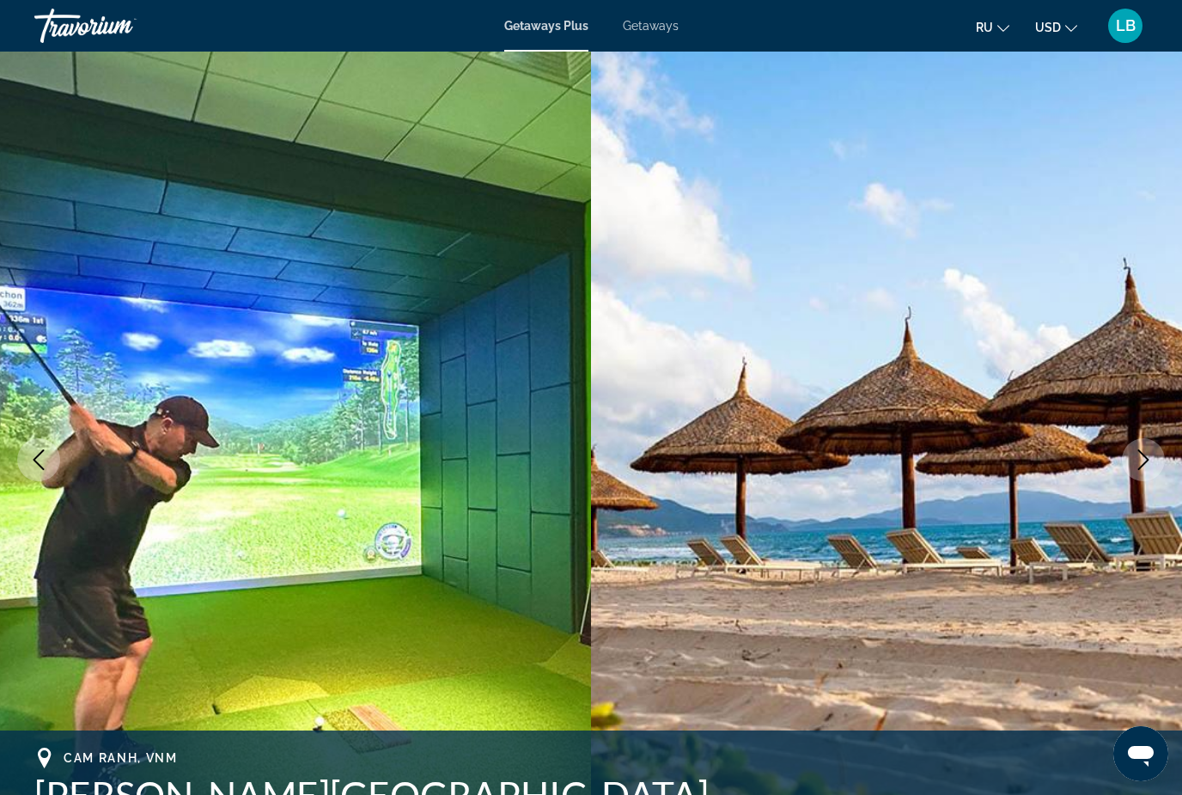
click at [630, 33] on span "Getaways" at bounding box center [651, 26] width 56 height 14
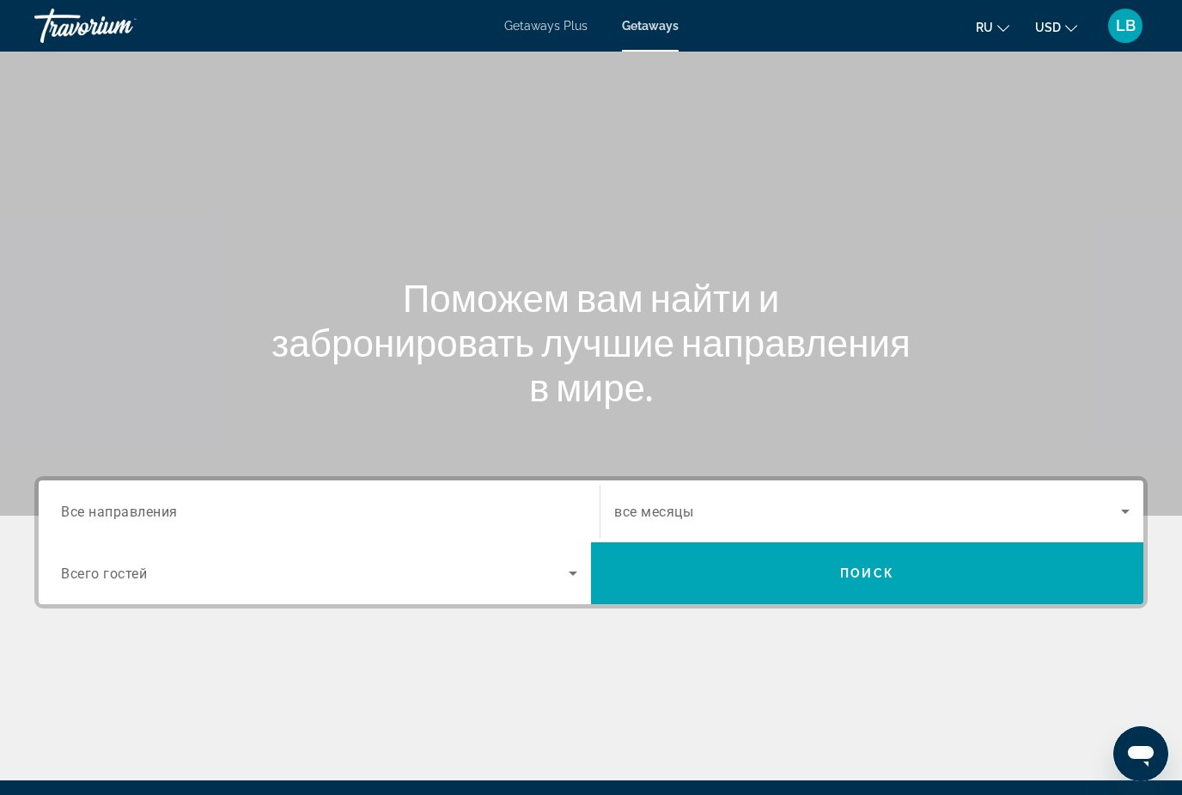
click at [417, 517] on input "Destination Все направления" at bounding box center [319, 512] width 516 height 21
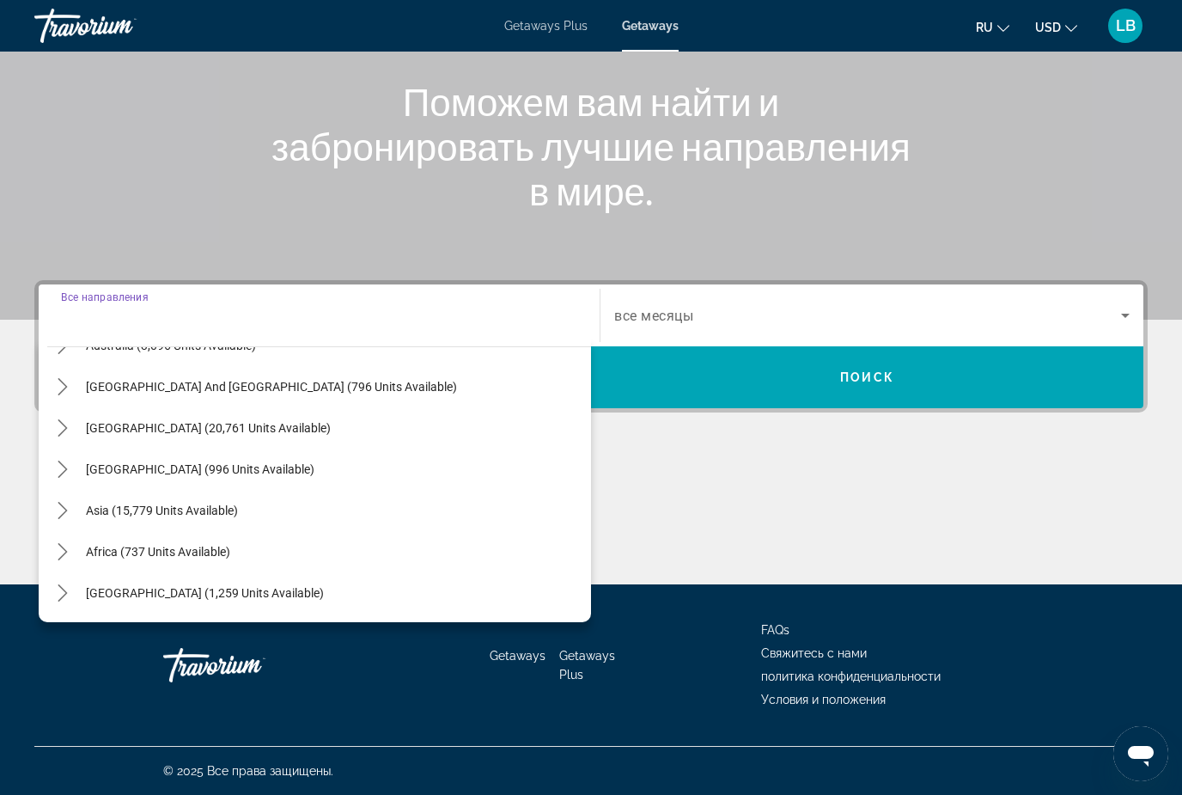
scroll to position [278, 0]
click at [241, 510] on span "Select destination: Asia (15,779 units available)" at bounding box center [334, 510] width 514 height 41
type input "**********"
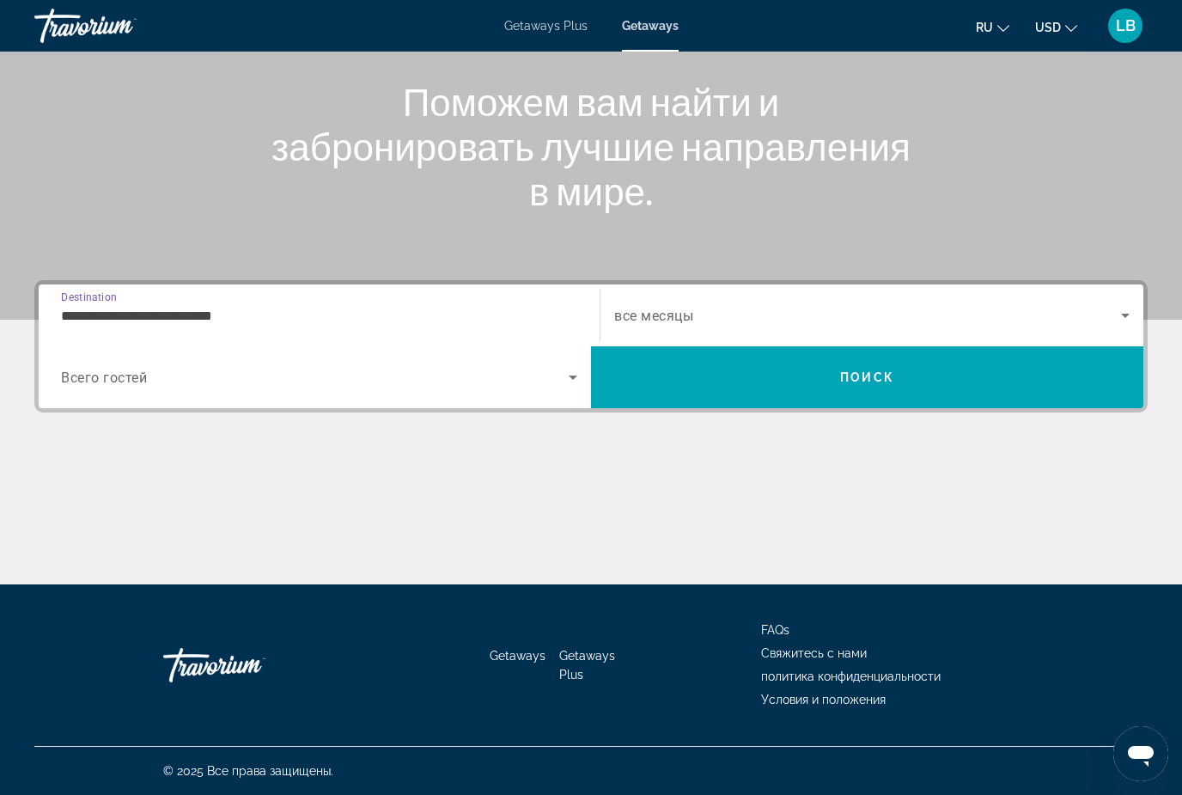
click at [826, 383] on span "Search" at bounding box center [867, 377] width 552 height 41
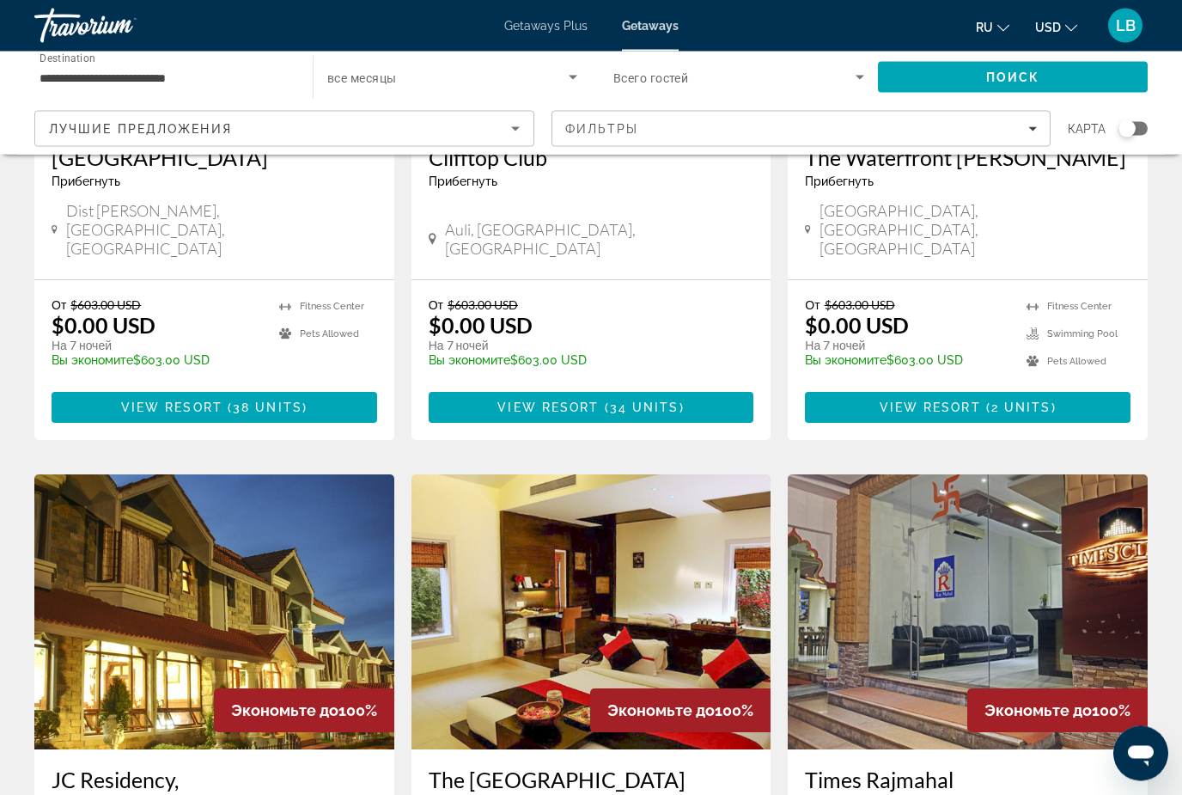
scroll to position [365, 0]
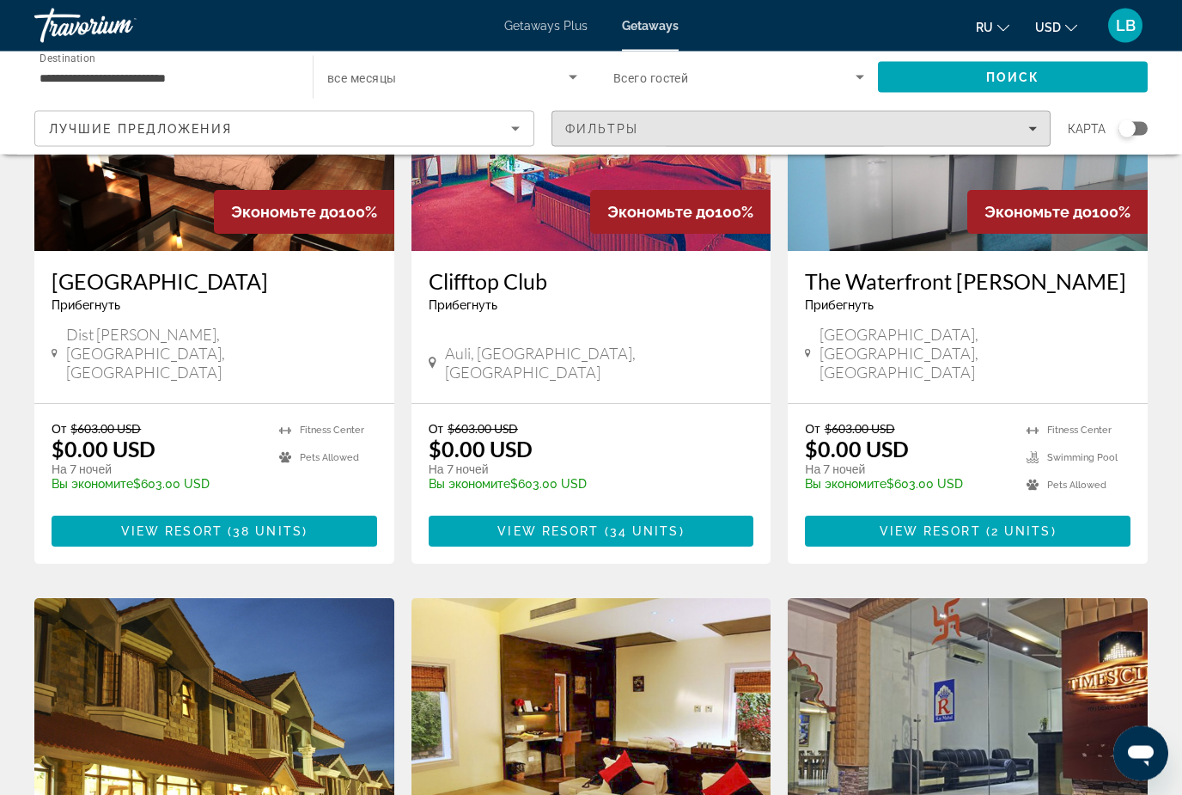
click at [641, 138] on span "Filters" at bounding box center [801, 128] width 498 height 41
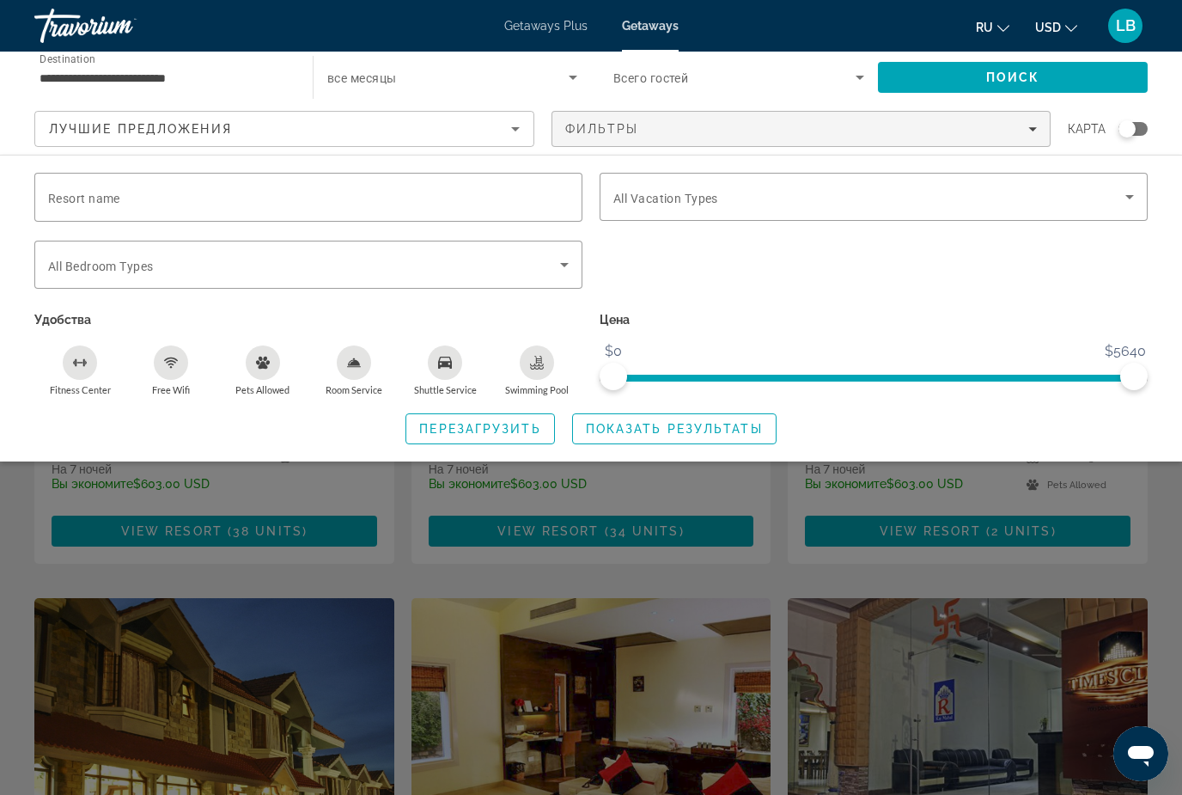
click at [391, 193] on input "Resort name" at bounding box center [308, 197] width 521 height 21
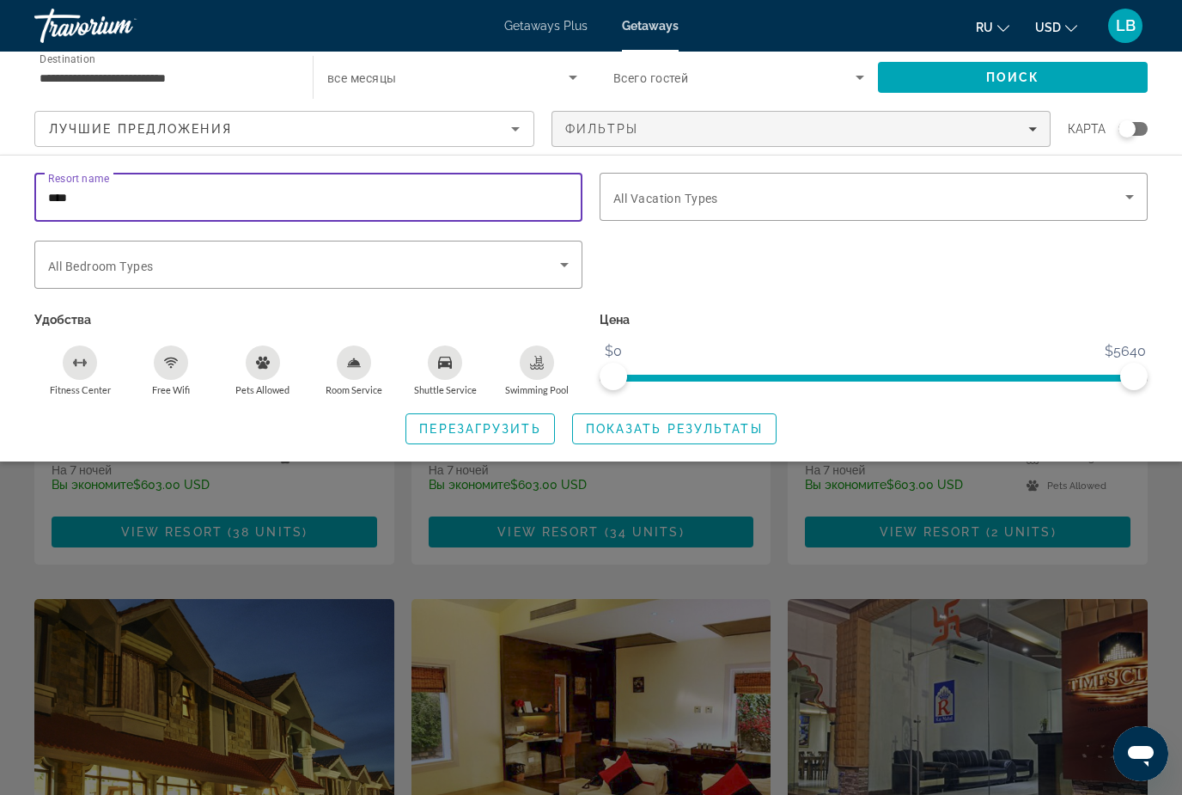
type input "****"
click at [958, 278] on div "Search widget" at bounding box center [873, 274] width 565 height 67
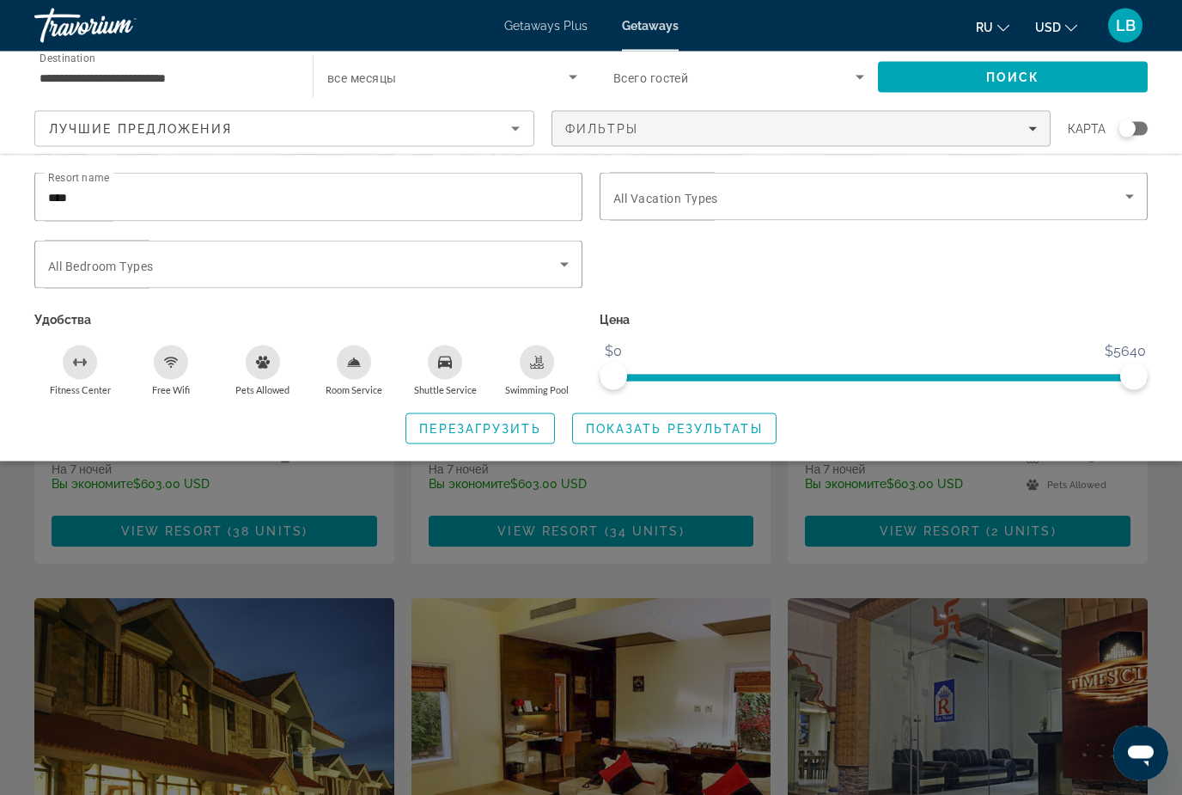
click at [701, 425] on span "Показать результаты" at bounding box center [674, 429] width 177 height 14
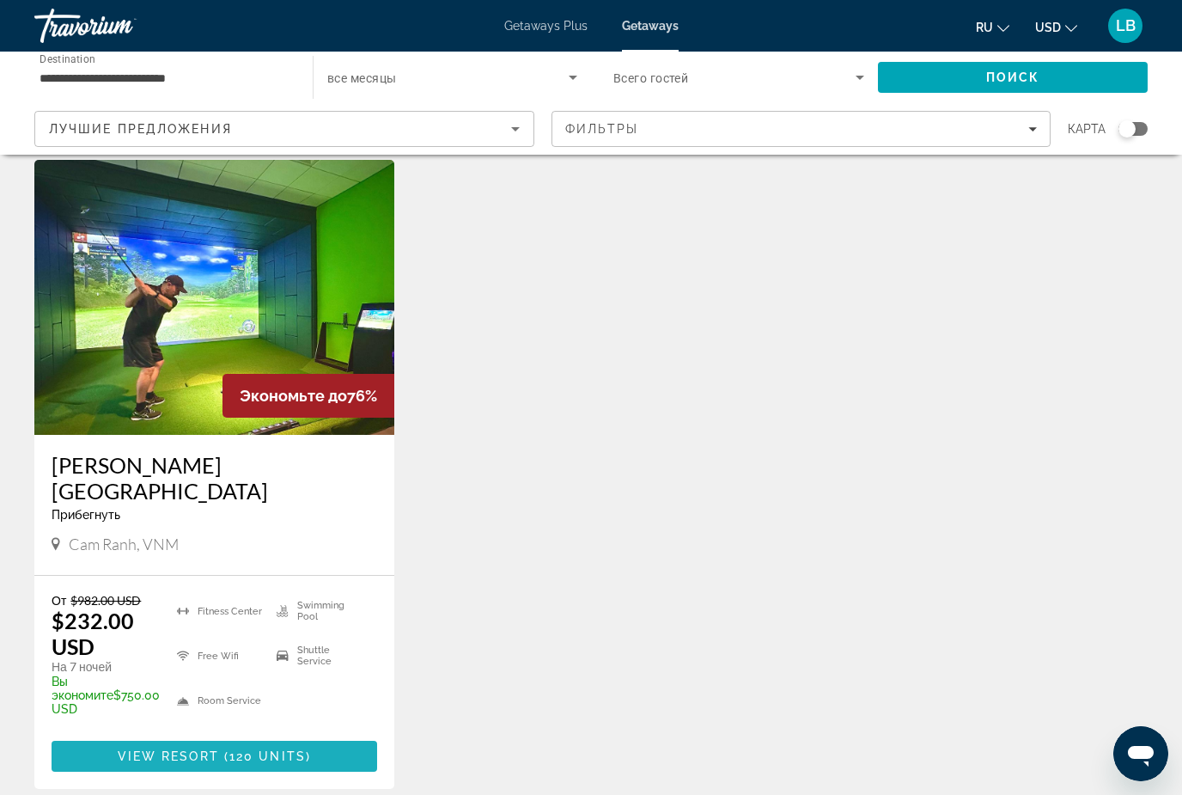
click at [229, 749] on span "120 units" at bounding box center [267, 756] width 76 height 14
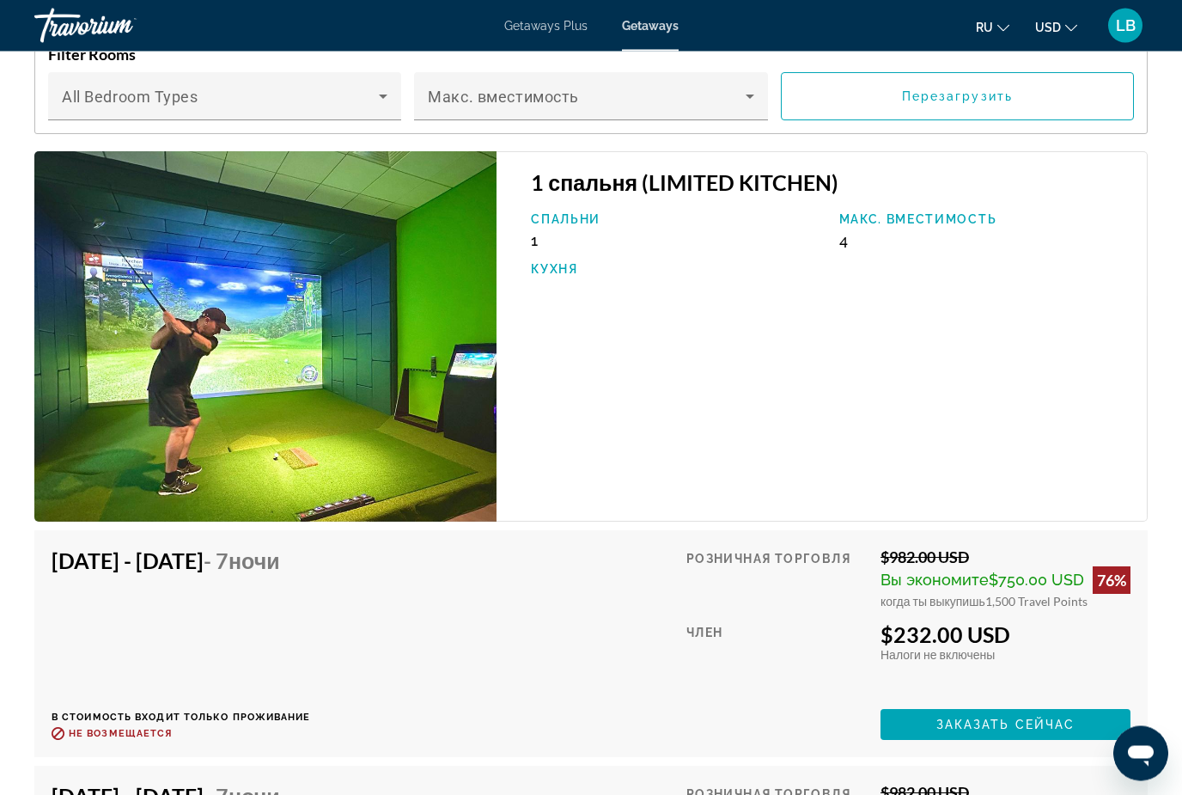
scroll to position [3238, 0]
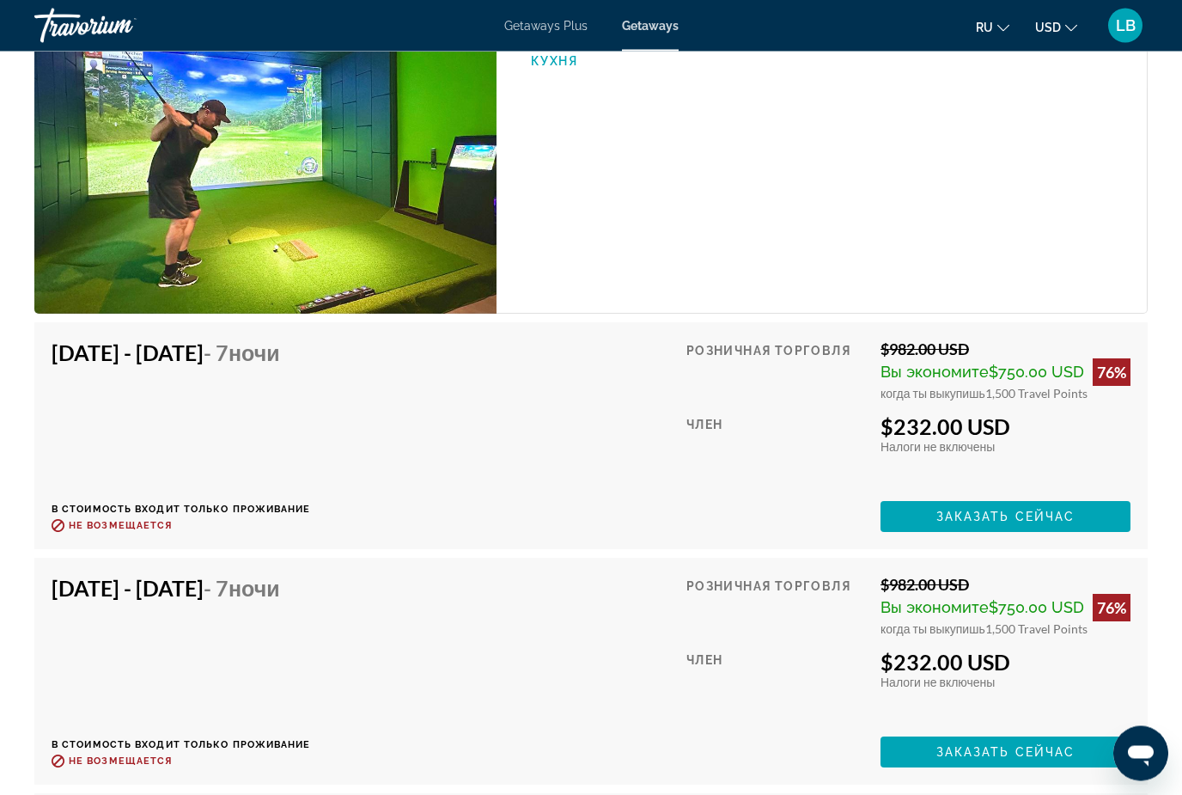
click at [1047, 497] on span "Main content" at bounding box center [1006, 517] width 250 height 41
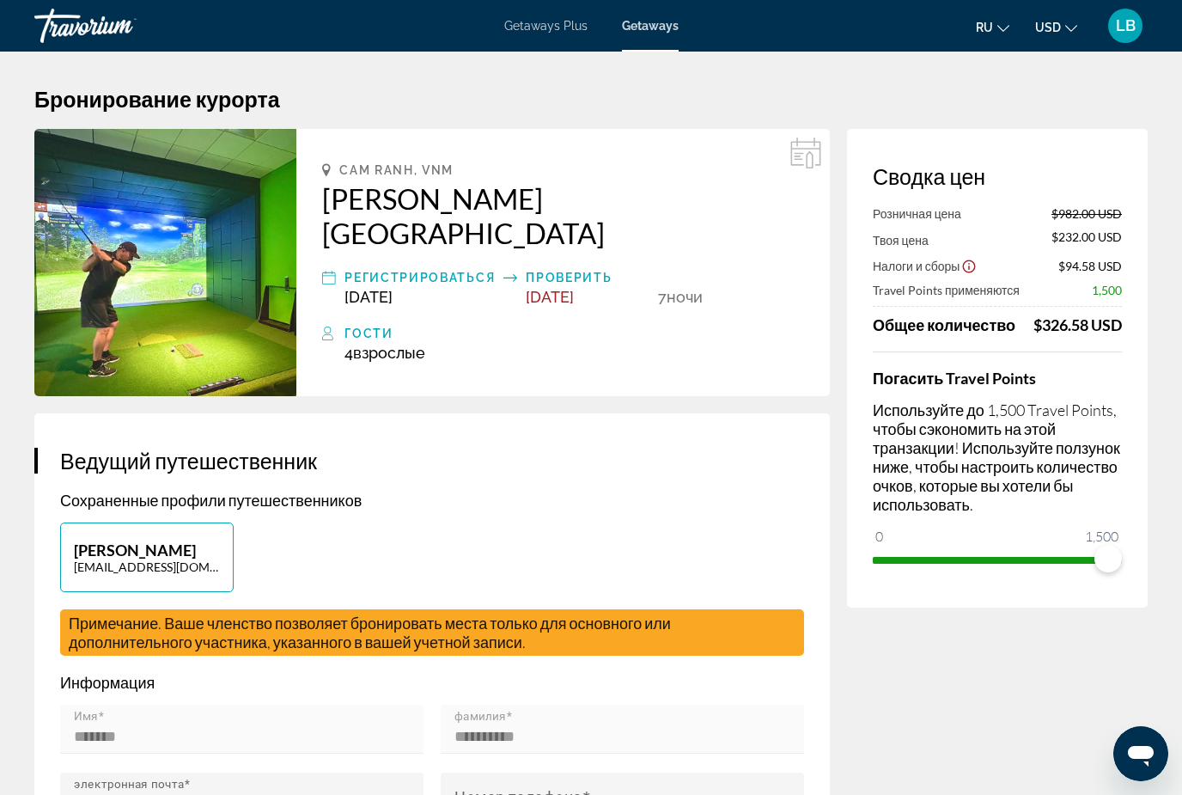
click at [523, 28] on span "Getaways Plus" at bounding box center [545, 26] width 83 height 14
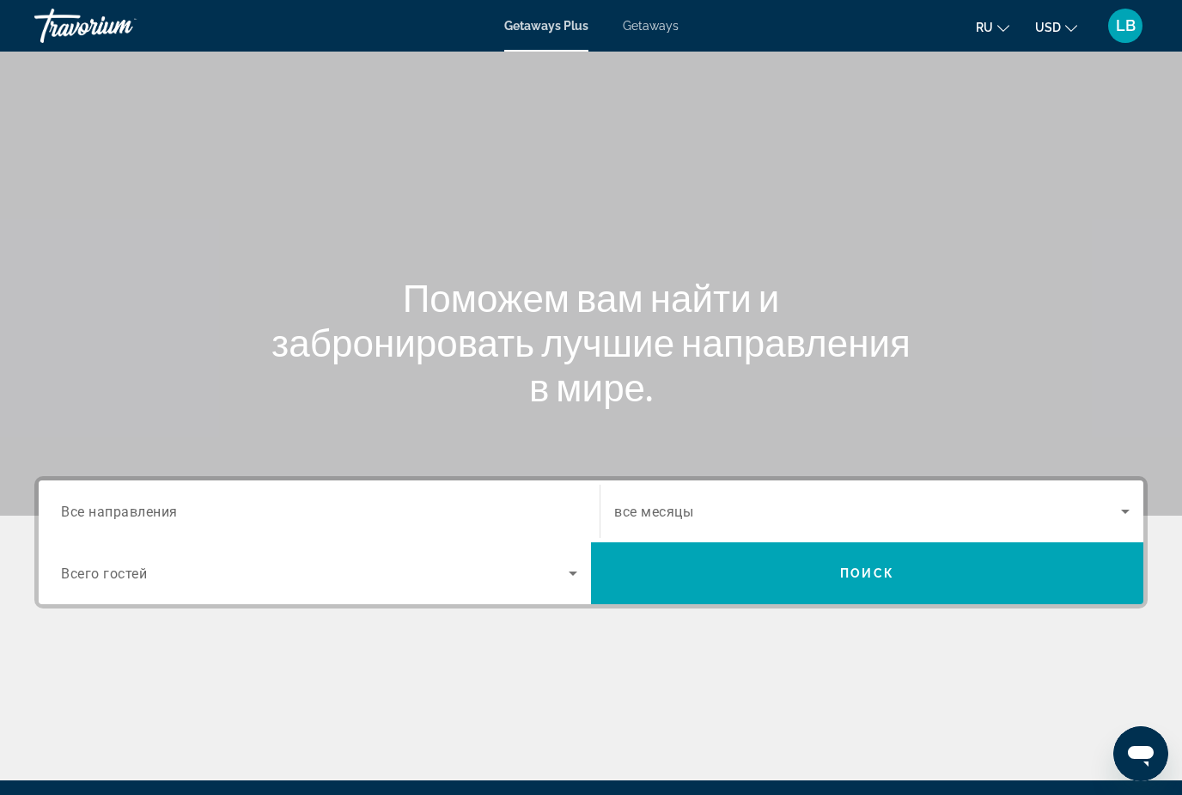
click at [116, 519] on span "Все направления" at bounding box center [119, 511] width 117 height 16
click at [116, 519] on input "Destination Все направления" at bounding box center [319, 512] width 516 height 21
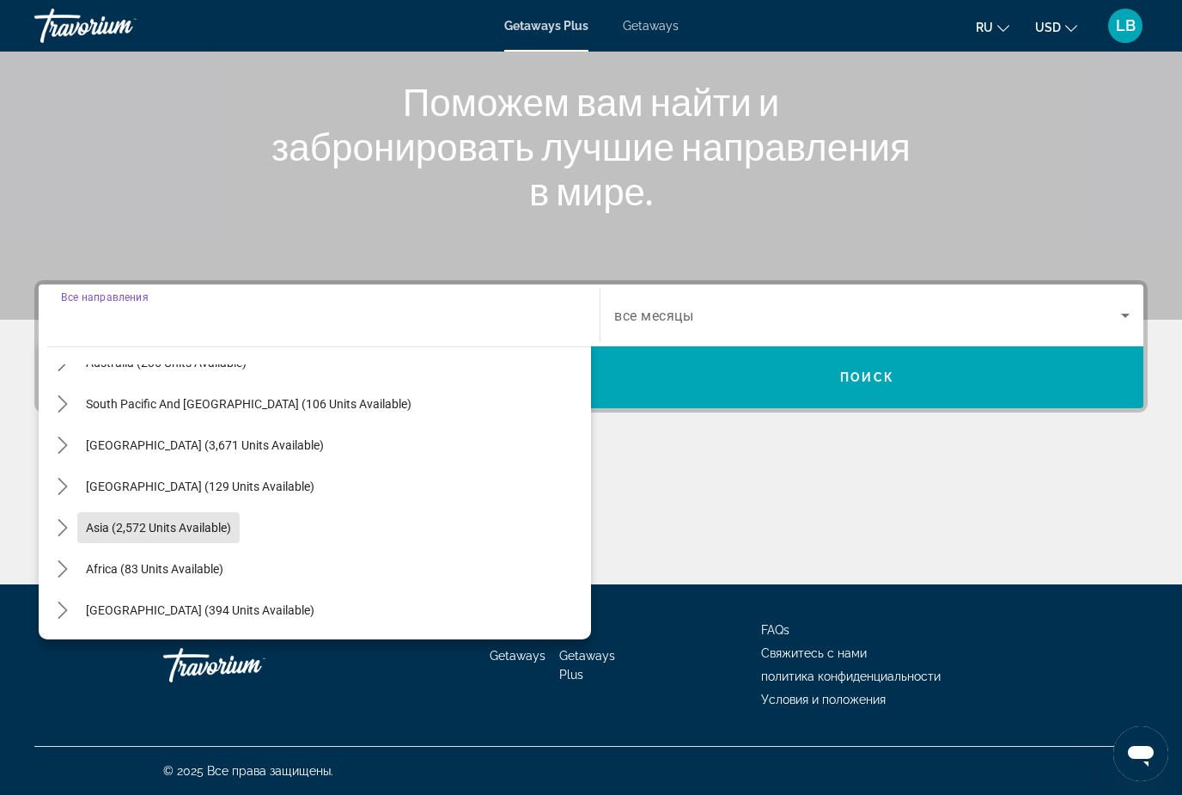
scroll to position [278, 0]
click at [97, 526] on span "Asia (2,572 units available)" at bounding box center [158, 528] width 145 height 14
type input "**********"
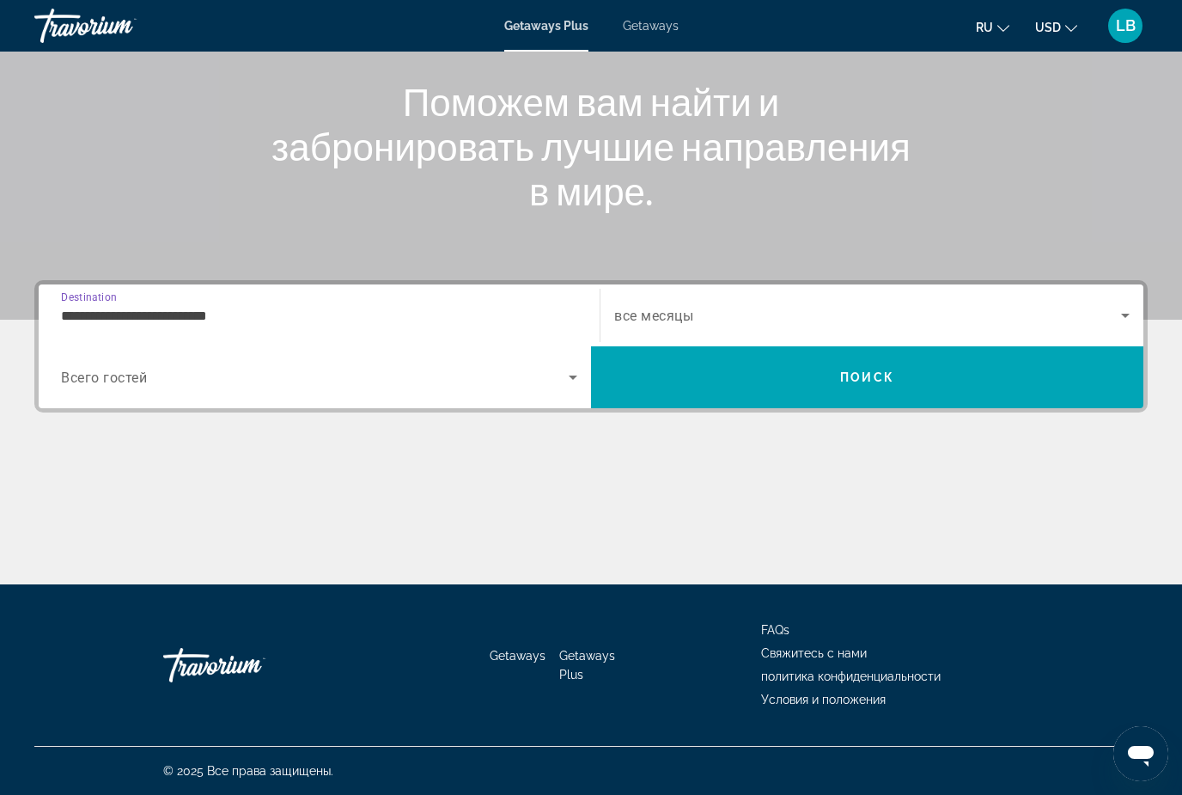
click at [774, 384] on span "Search" at bounding box center [867, 377] width 552 height 41
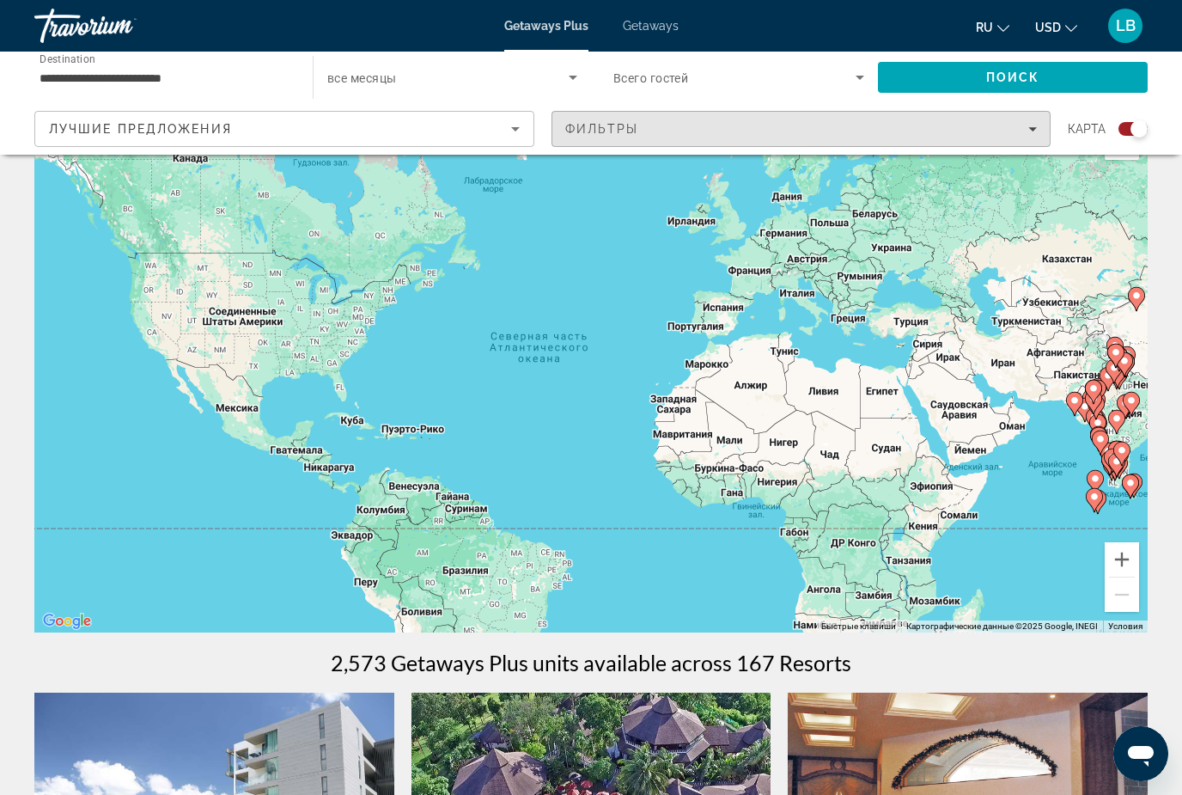
click at [598, 126] on span "Фильтры" at bounding box center [602, 129] width 74 height 14
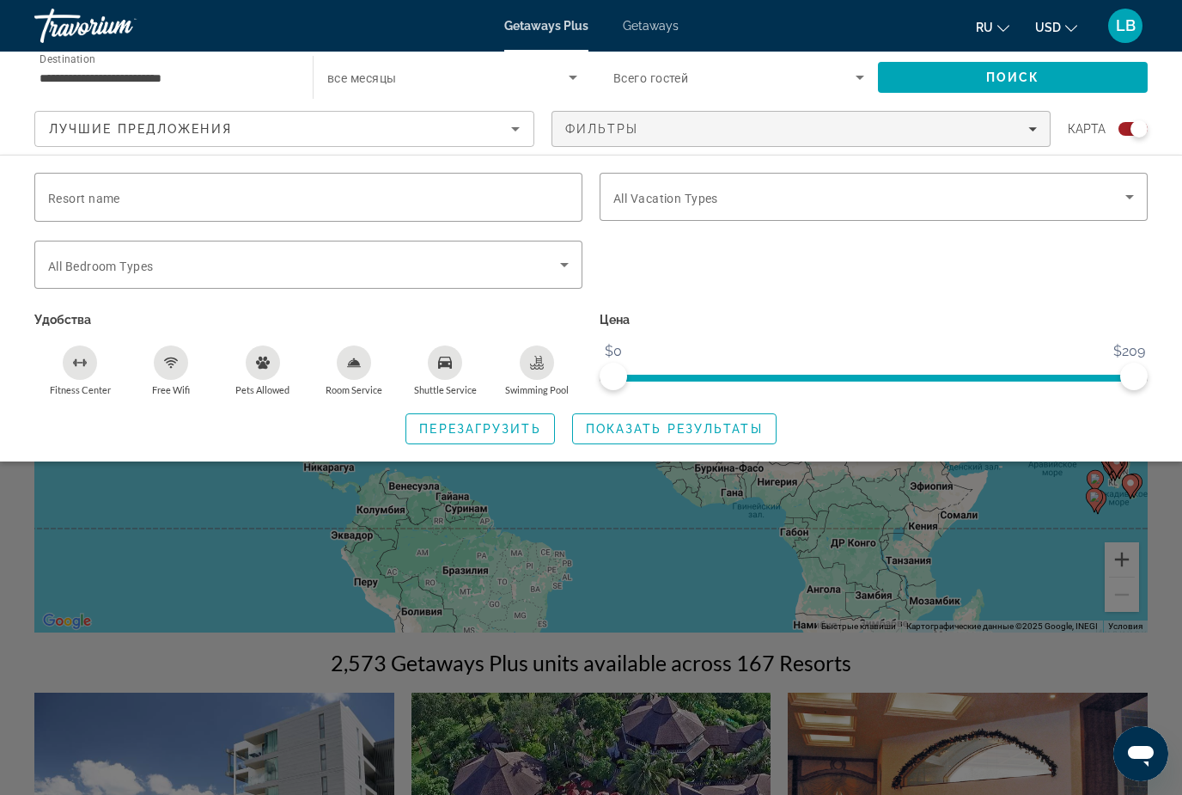
click at [104, 189] on input "Resort name" at bounding box center [308, 197] width 521 height 21
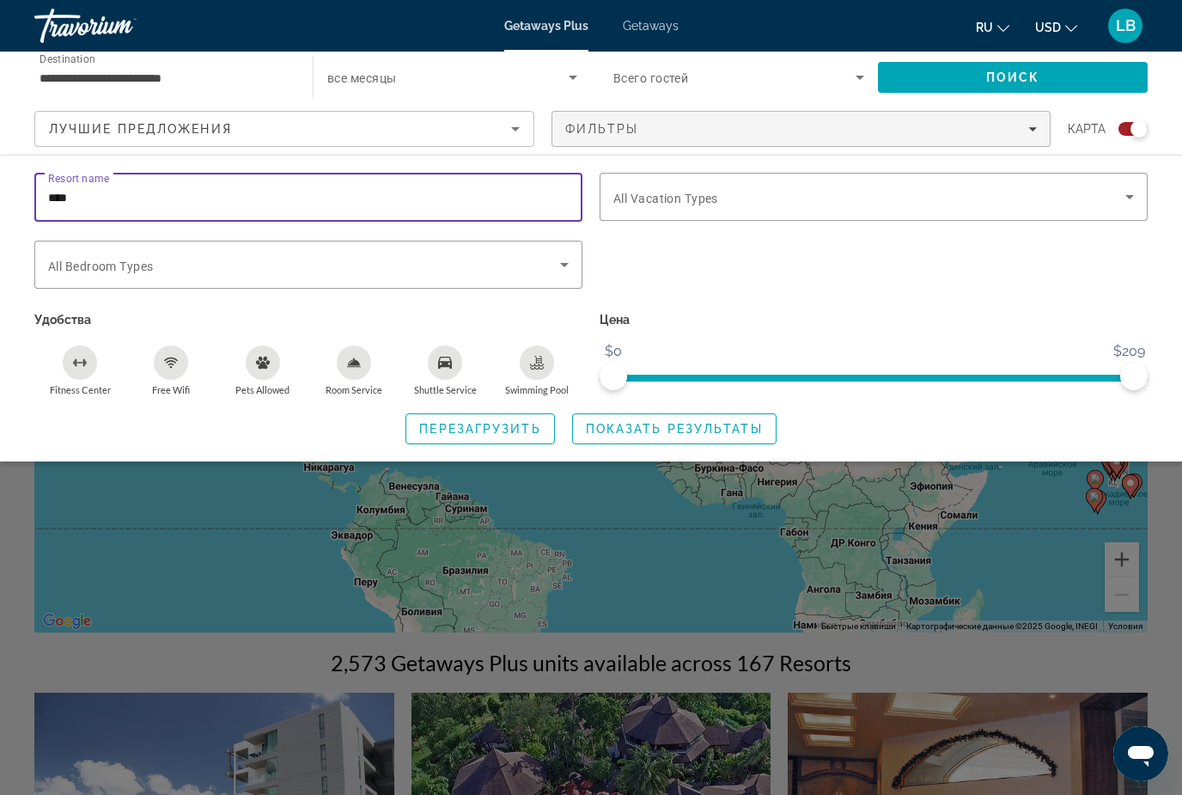
type input "****"
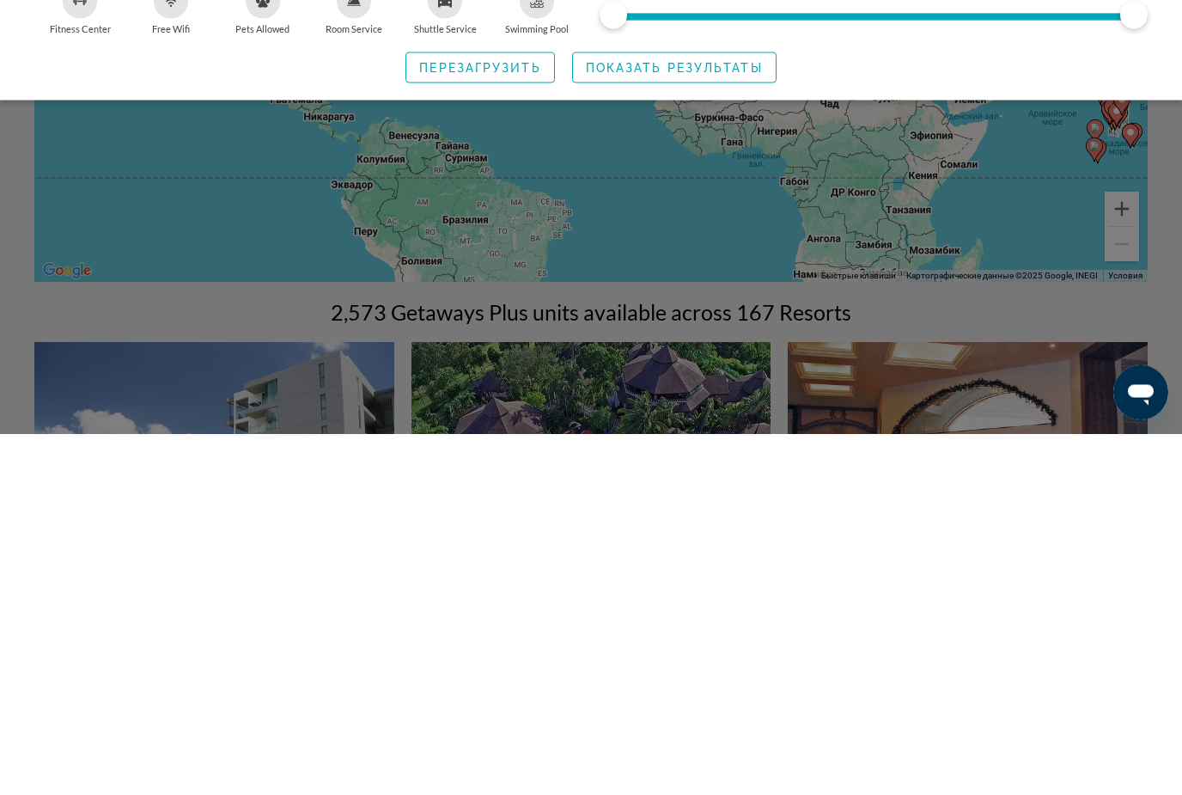
scroll to position [162, 0]
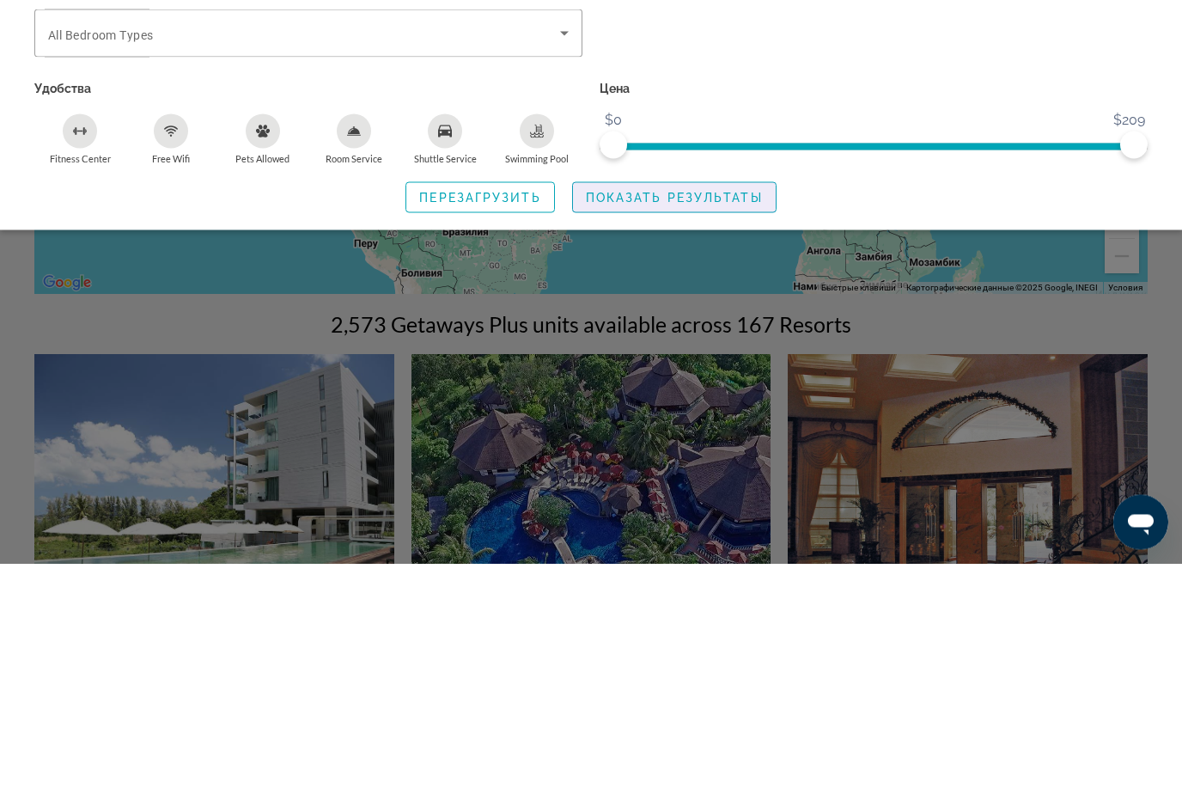
click at [635, 422] on span "Показать результаты" at bounding box center [674, 429] width 177 height 14
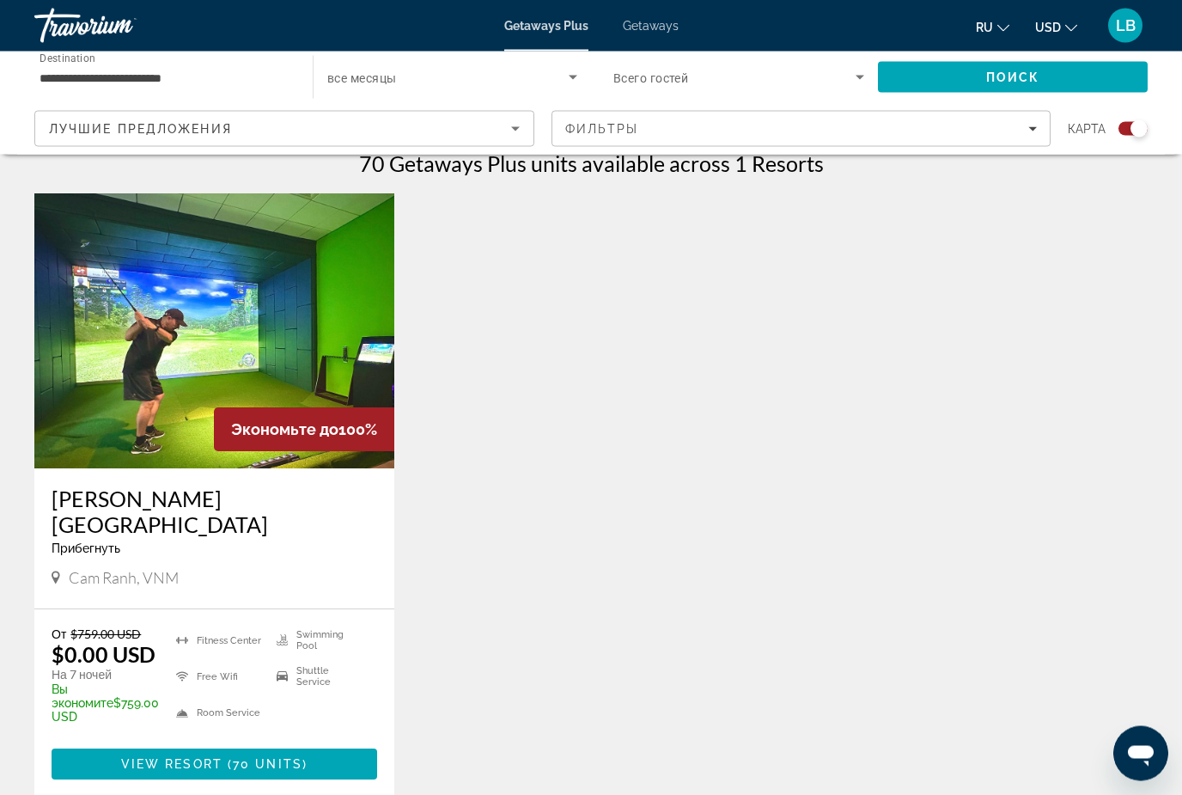
scroll to position [554, 0]
click at [270, 757] on span "70 units" at bounding box center [268, 764] width 70 height 14
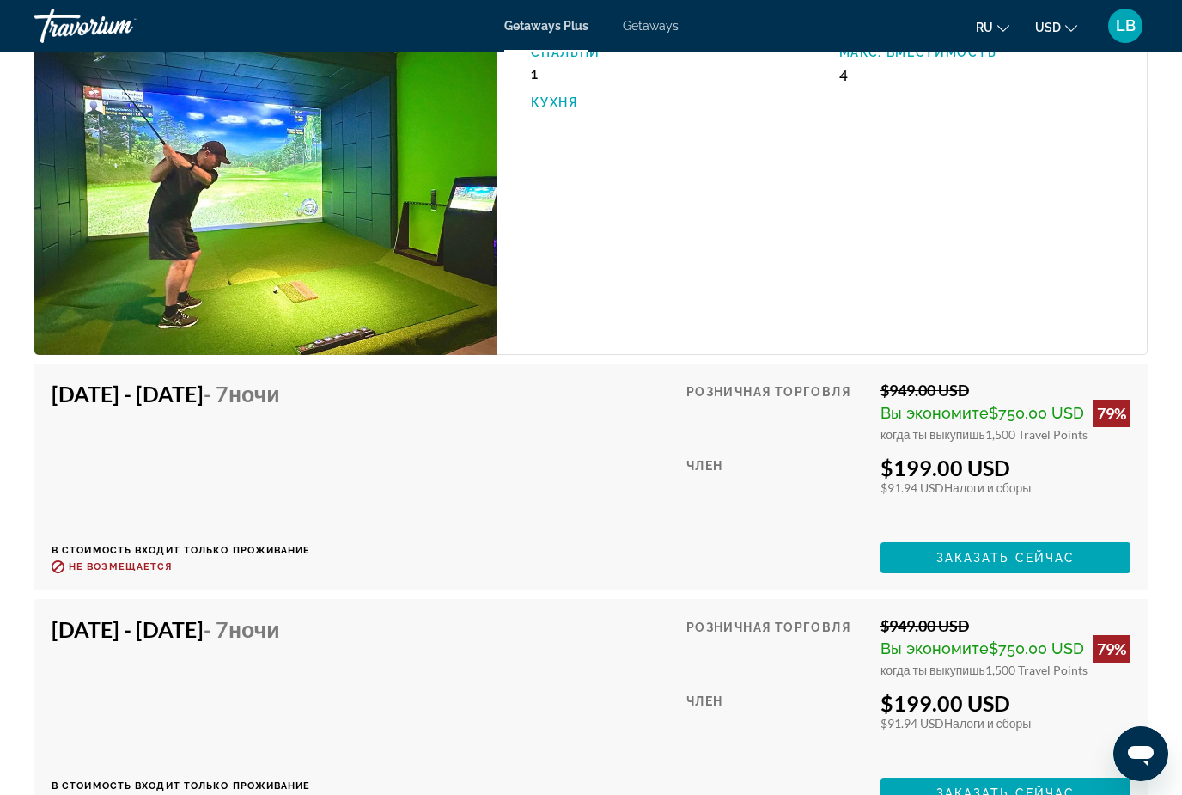
scroll to position [3370, 0]
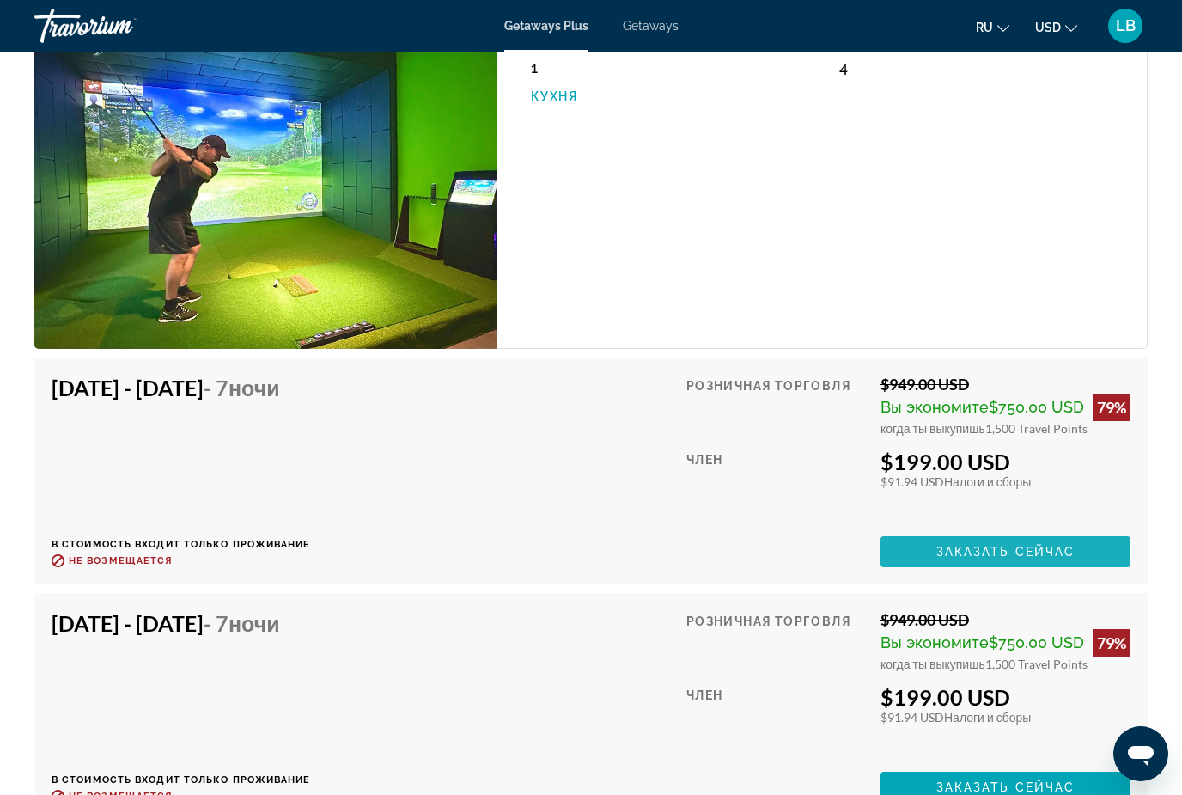
click at [941, 531] on span "Main content" at bounding box center [1006, 551] width 250 height 41
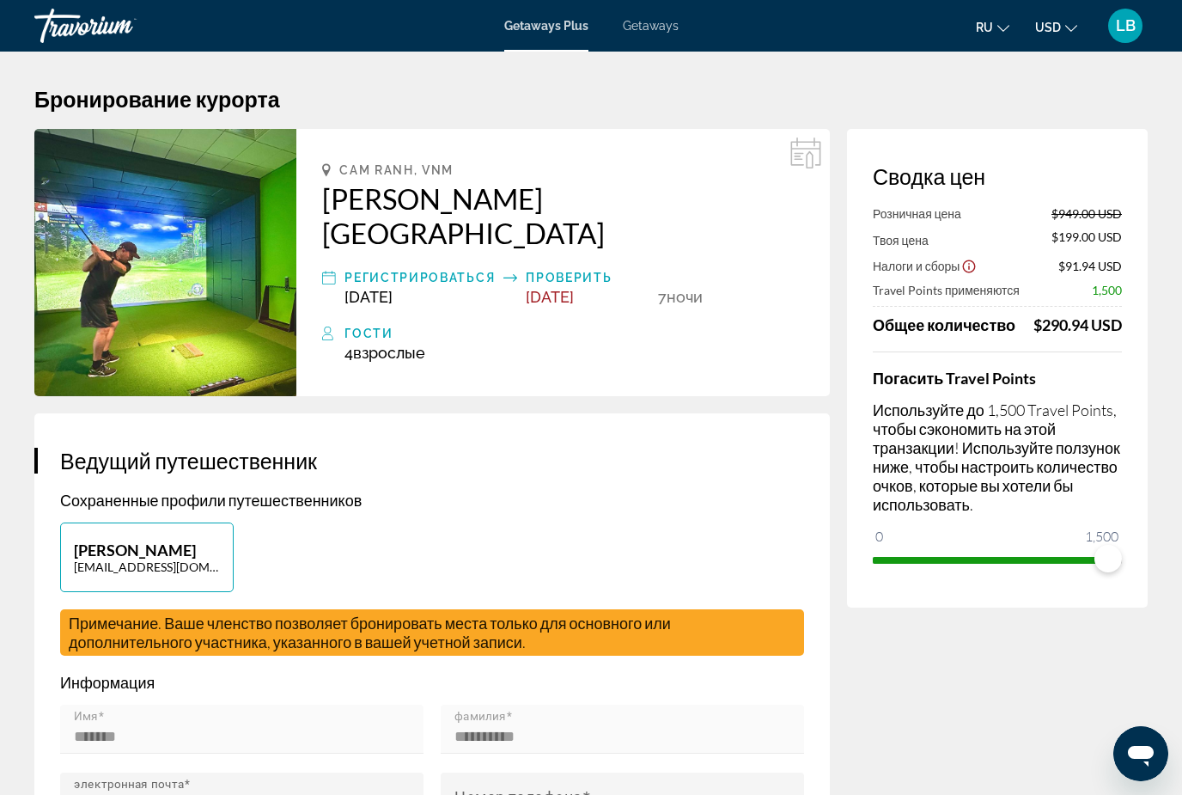
click at [82, 28] on div "Travorium" at bounding box center [120, 25] width 172 height 45
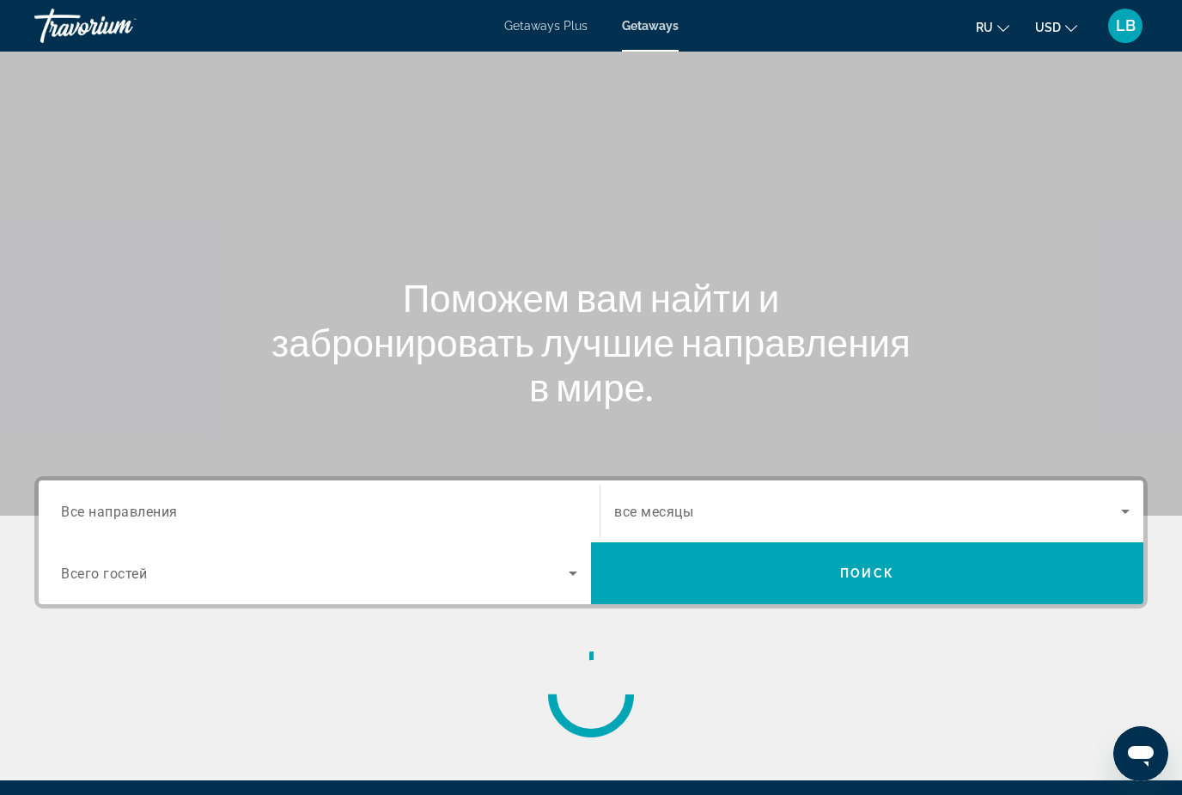
scroll to position [1, 0]
click at [191, 511] on input "Destination Все направления" at bounding box center [319, 512] width 516 height 21
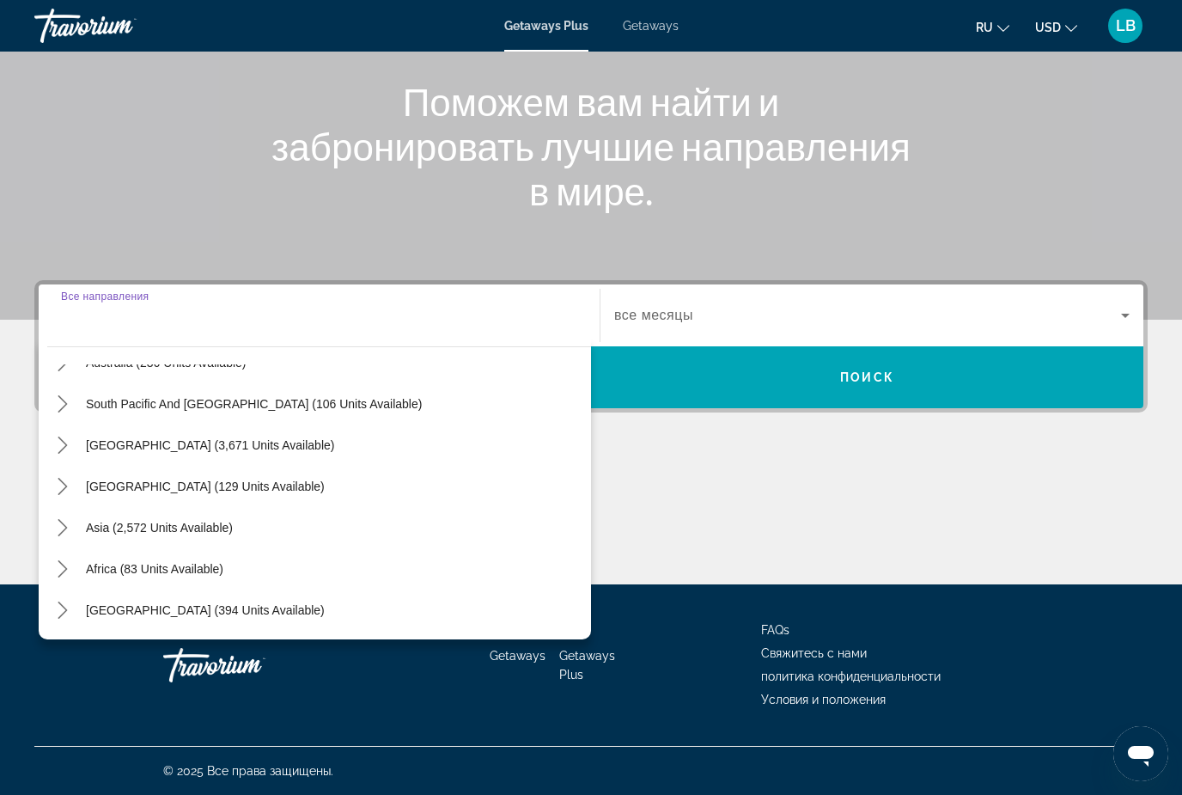
scroll to position [278, 0]
click at [150, 522] on span "Asia (2,572 units available)" at bounding box center [159, 528] width 147 height 14
type input "**********"
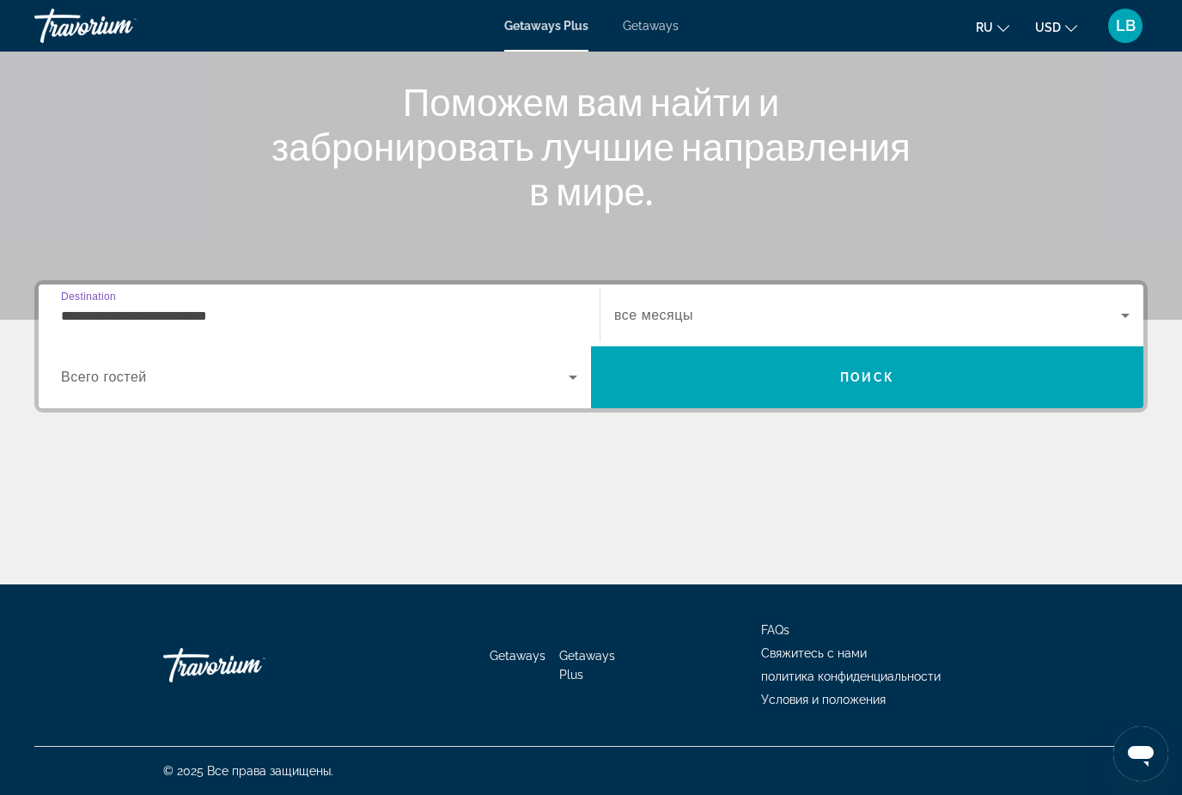
click at [741, 351] on span "Search" at bounding box center [867, 377] width 552 height 62
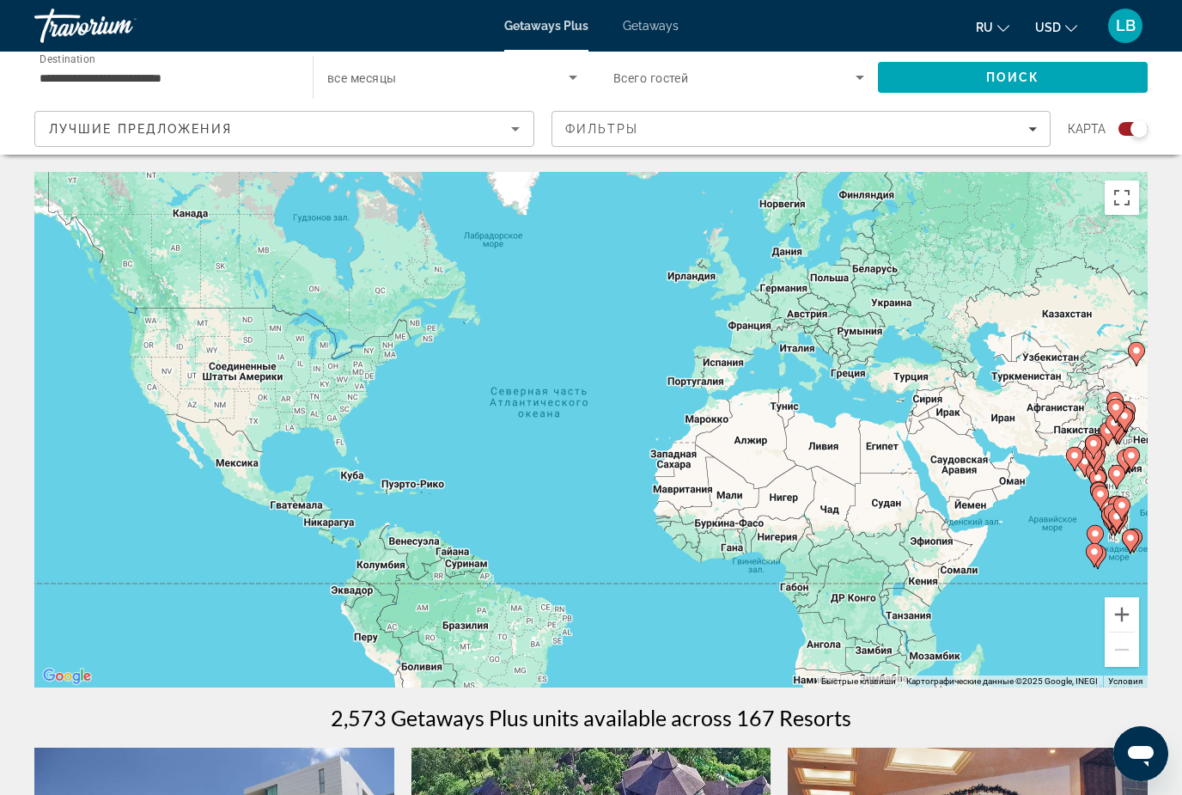
click at [601, 133] on span "Фильтры" at bounding box center [602, 129] width 74 height 14
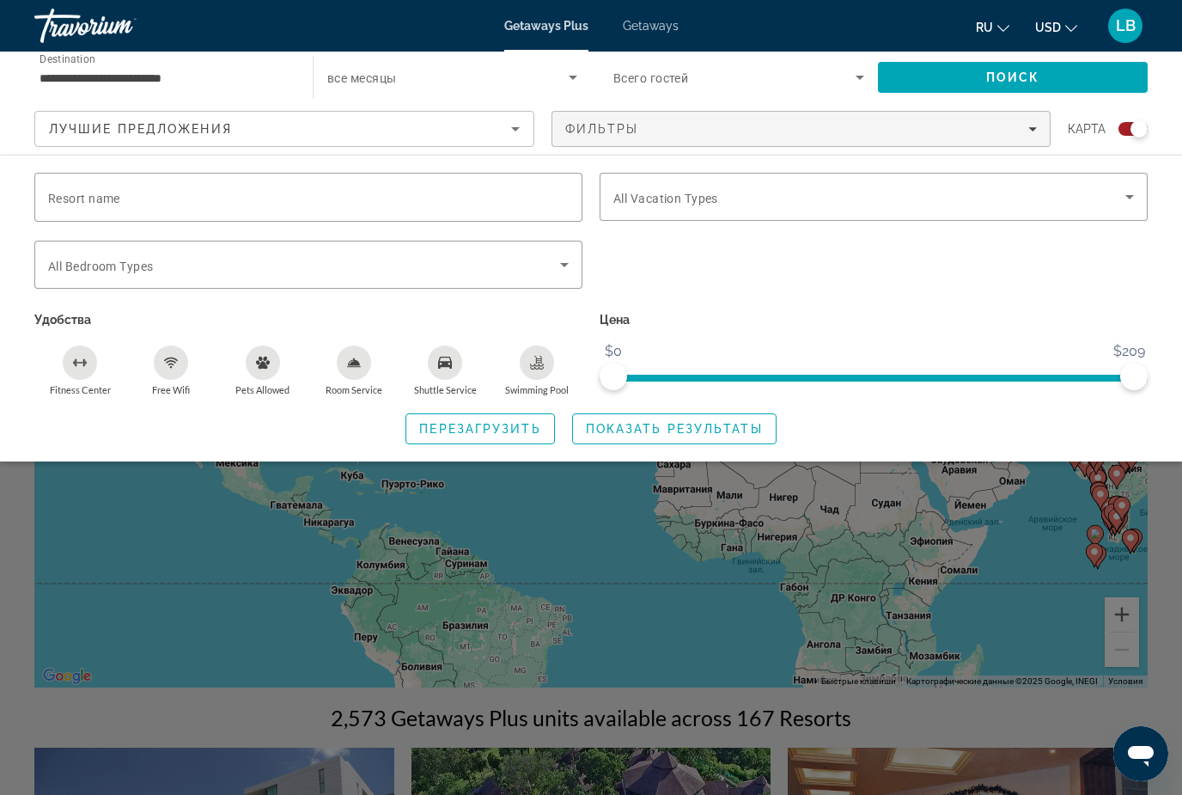
click at [71, 192] on span "Resort name" at bounding box center [84, 199] width 72 height 14
click at [71, 191] on input "Resort name" at bounding box center [308, 197] width 521 height 21
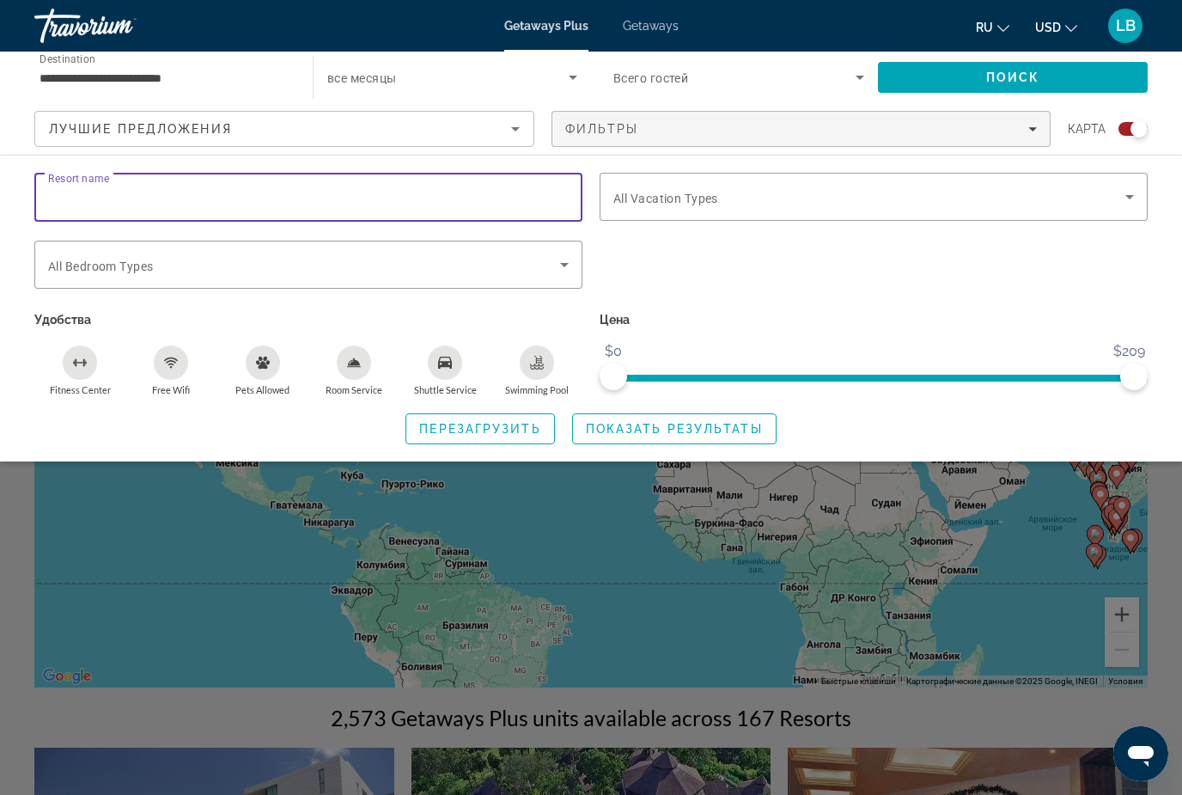
click at [71, 272] on div "Bedroom Types All Bedroom Types" at bounding box center [308, 265] width 521 height 48
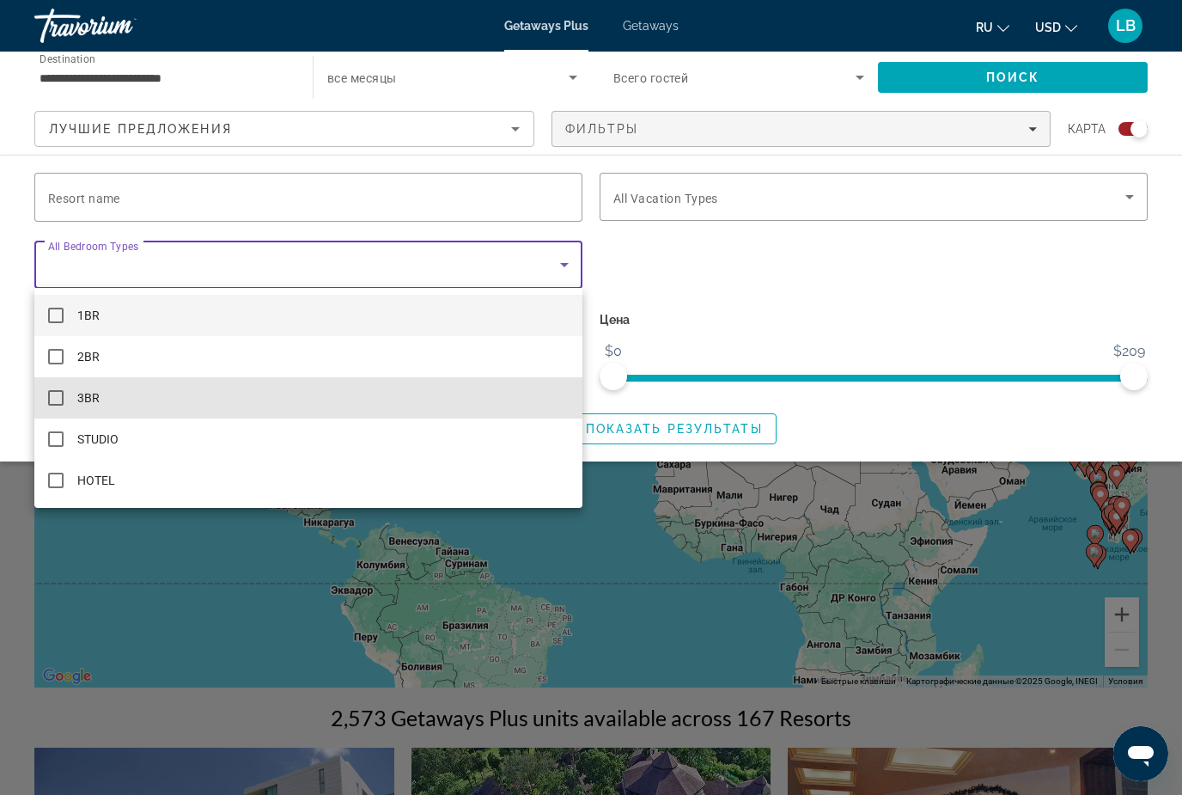
click at [55, 396] on mat-pseudo-checkbox at bounding box center [55, 397] width 15 height 15
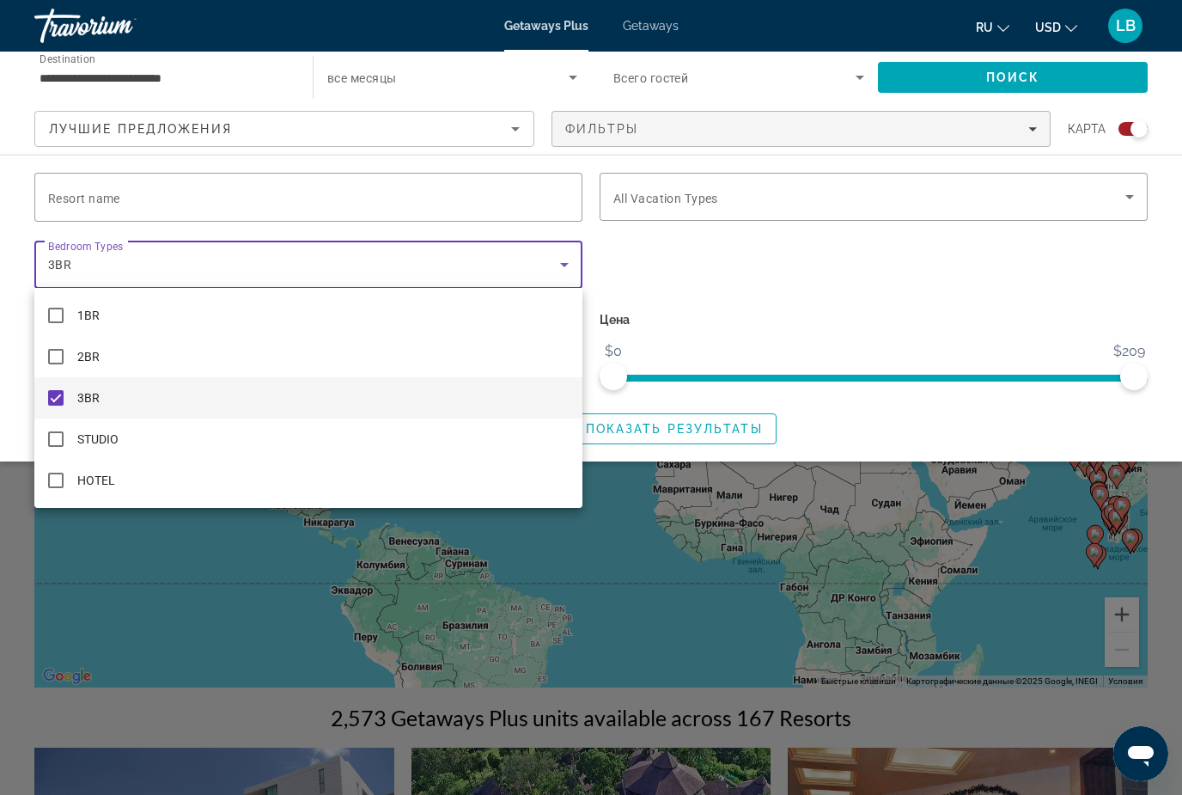
click at [53, 197] on div at bounding box center [591, 397] width 1182 height 795
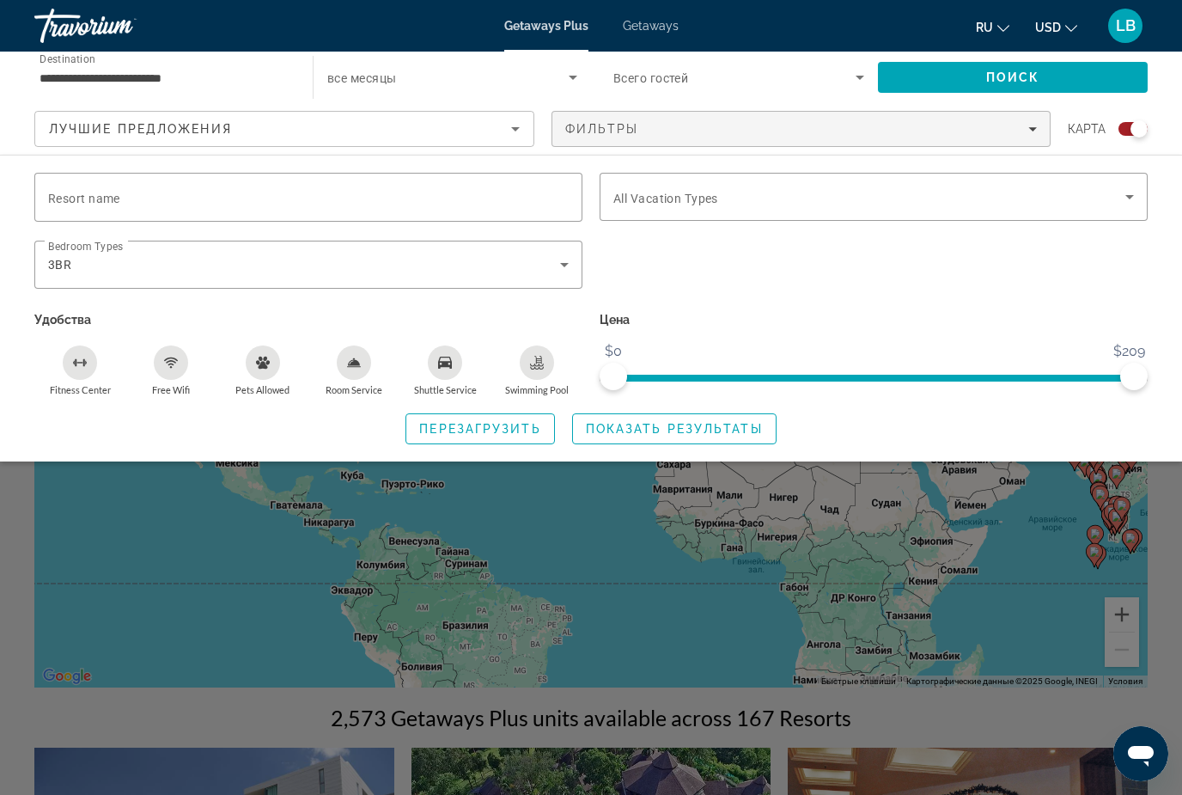
click at [70, 197] on span "Resort name" at bounding box center [84, 199] width 72 height 14
click at [70, 197] on input "Resort name" at bounding box center [308, 197] width 521 height 21
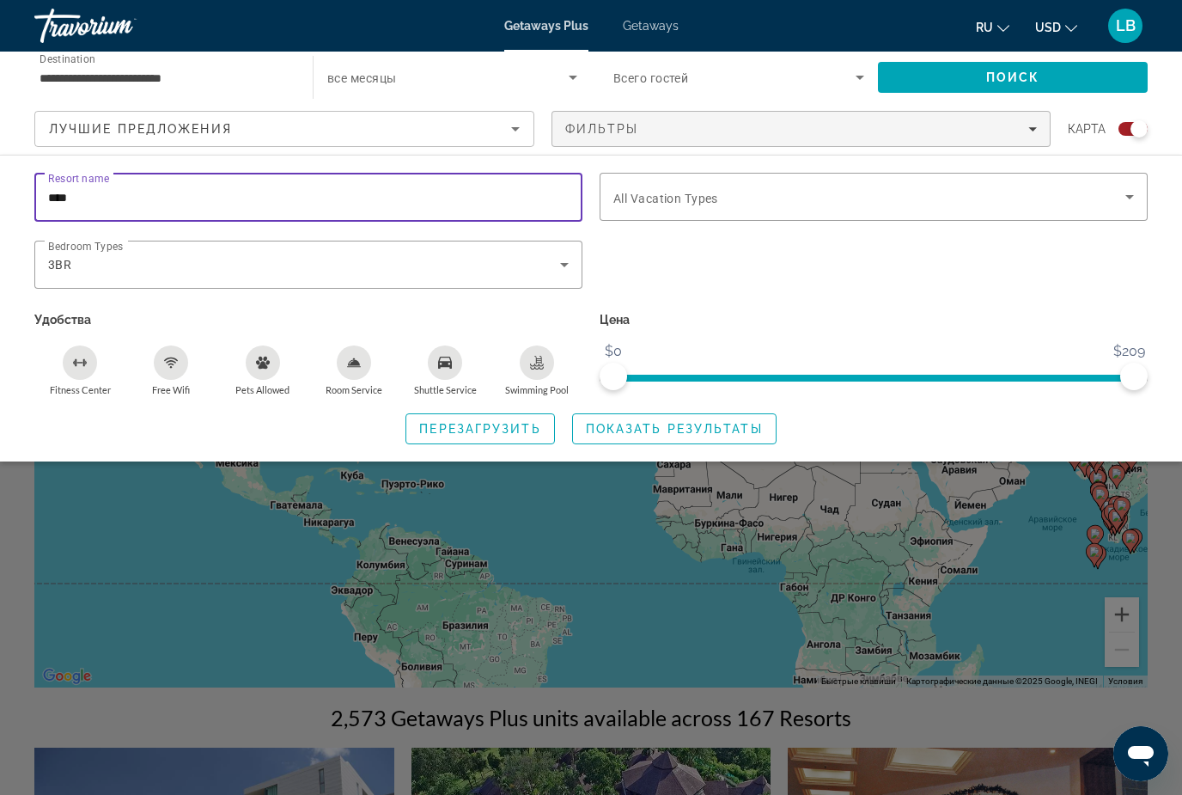
type input "****"
click at [859, 268] on div "Search widget" at bounding box center [873, 274] width 565 height 67
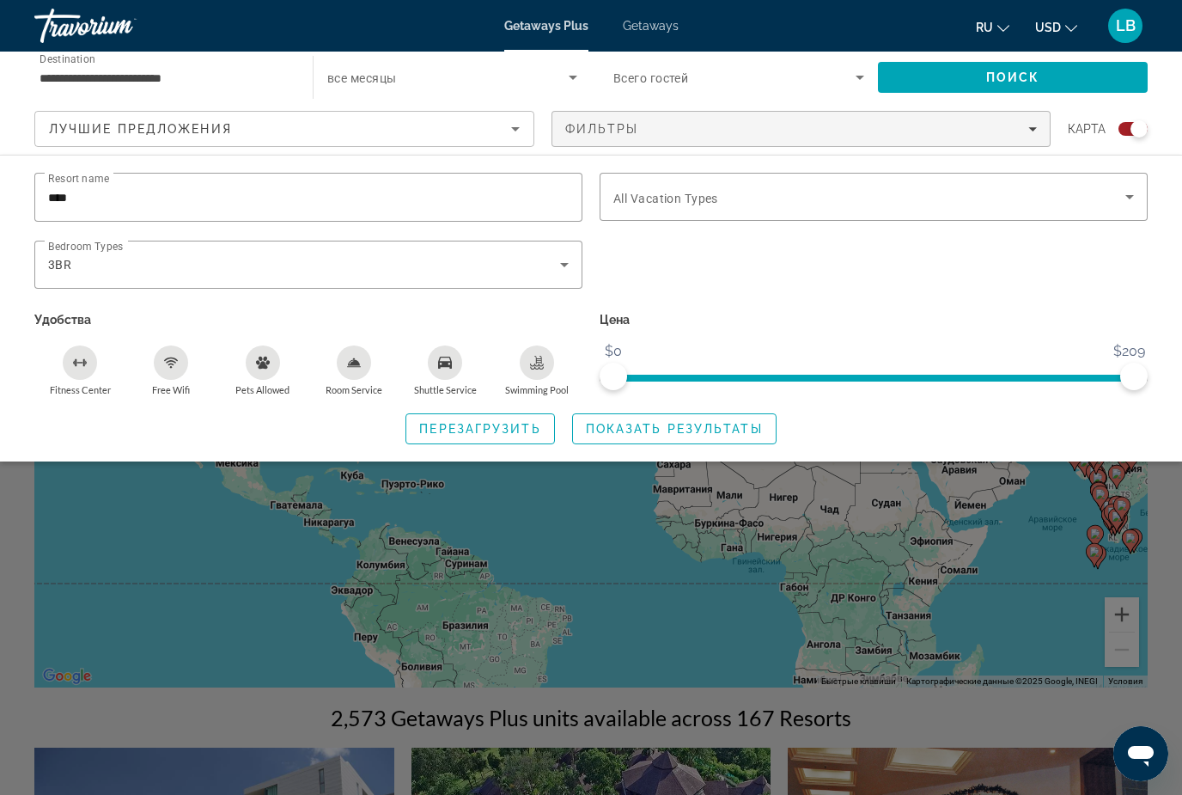
click at [656, 426] on span "Показать результаты" at bounding box center [674, 429] width 177 height 14
